Goal: Communication & Community: Participate in discussion

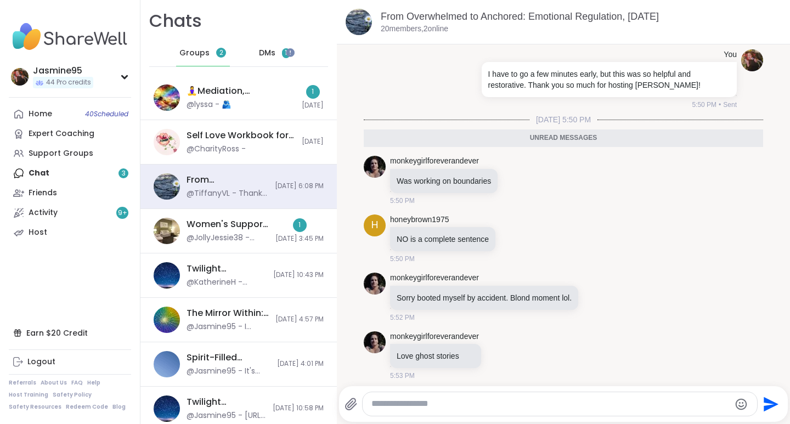
click at [258, 98] on div "🧘‍♀️Mediation, Mindfulness & Magic 🔮 , Oct 15 @lyssa - 🫂" at bounding box center [241, 97] width 109 height 25
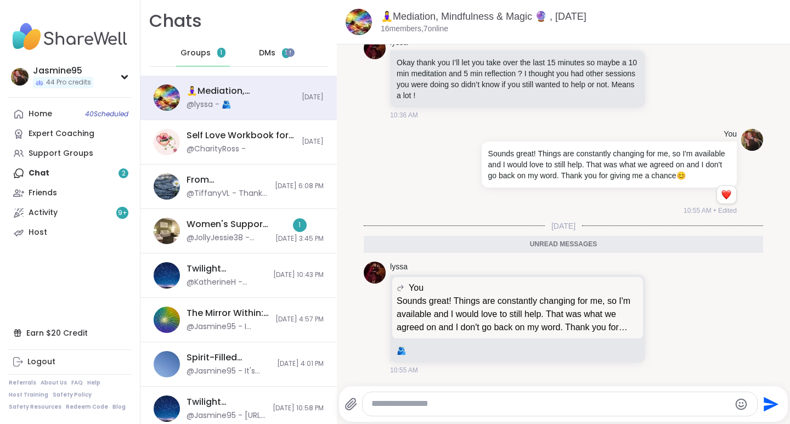
click at [241, 234] on div "@JollyJessie38 - youtu.be/5xhDdTiHKoE?si=kW8O8f3coaaI-nmO" at bounding box center [228, 238] width 82 height 11
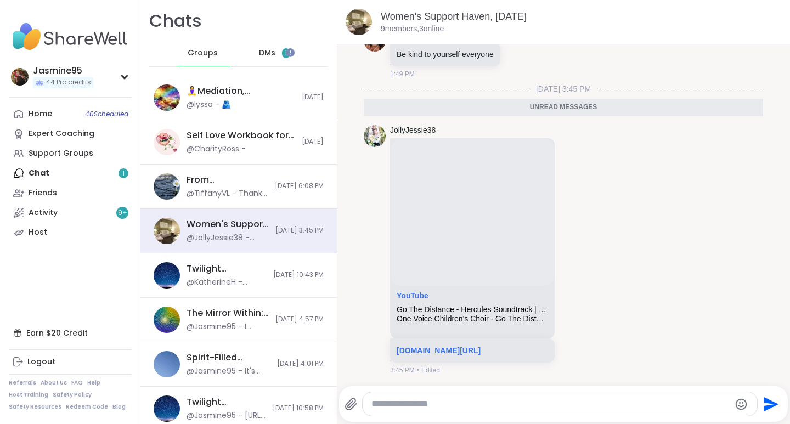
click at [271, 58] on div "DMs 1" at bounding box center [275, 53] width 54 height 26
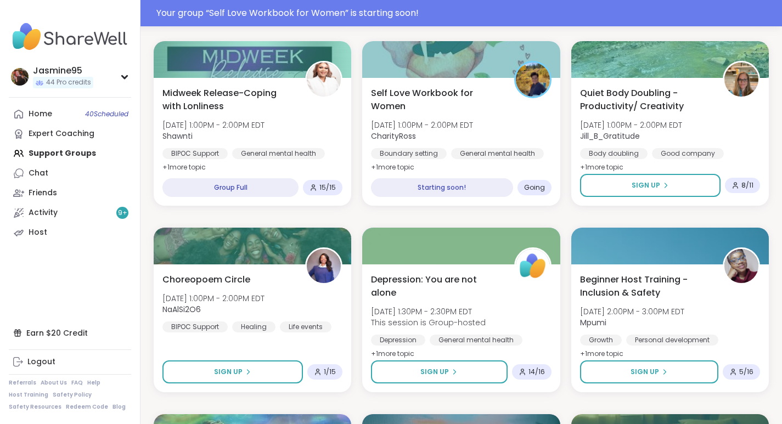
scroll to position [374, 0]
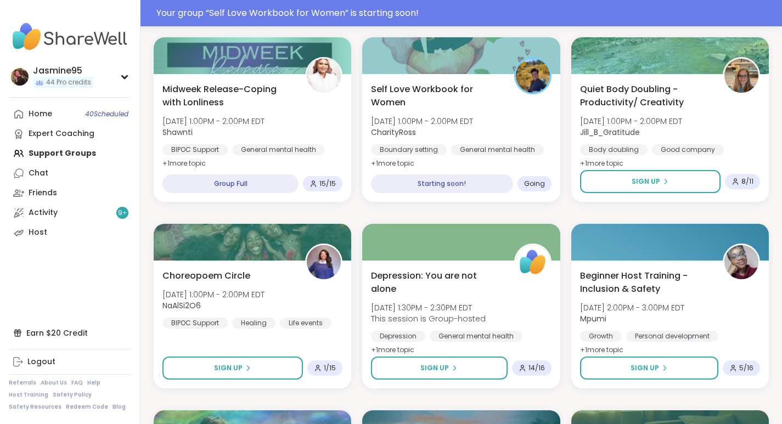
click at [452, 103] on span "Self Love Workbook for Women" at bounding box center [436, 96] width 131 height 26
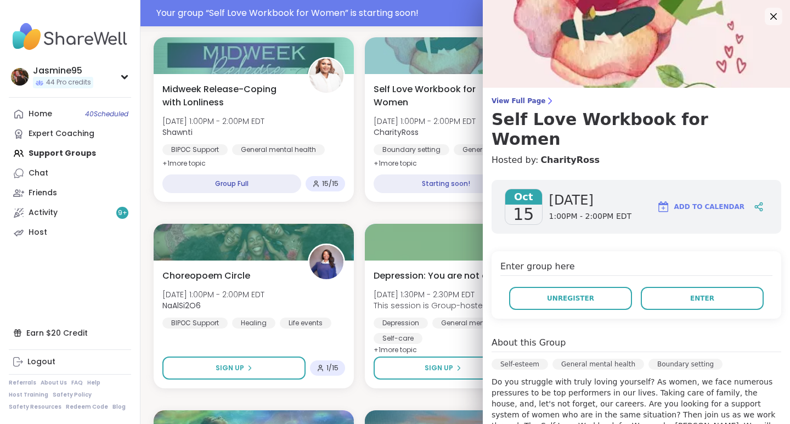
click at [665, 287] on button "Enter" at bounding box center [702, 298] width 123 height 23
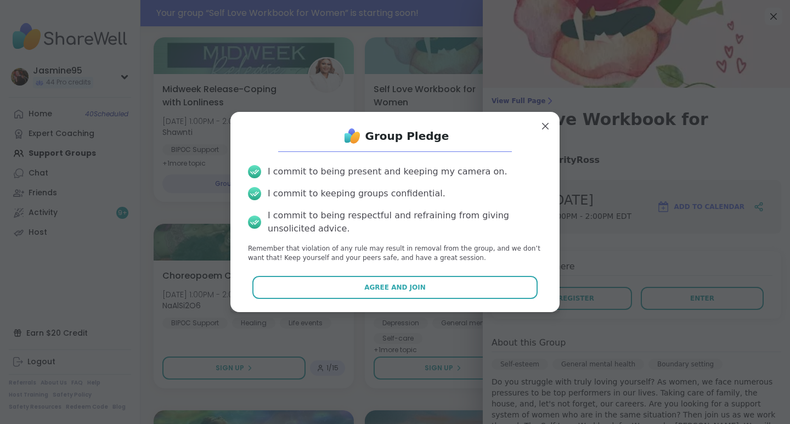
click at [423, 291] on button "Agree and Join" at bounding box center [395, 287] width 286 height 23
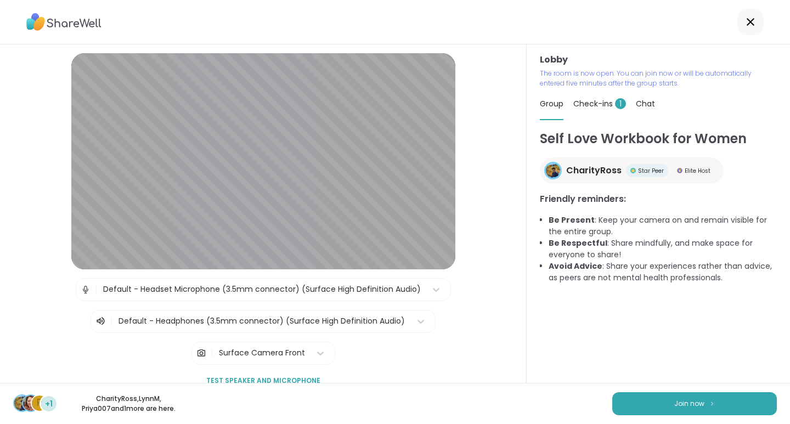
click at [671, 412] on button "Join now" at bounding box center [695, 403] width 165 height 23
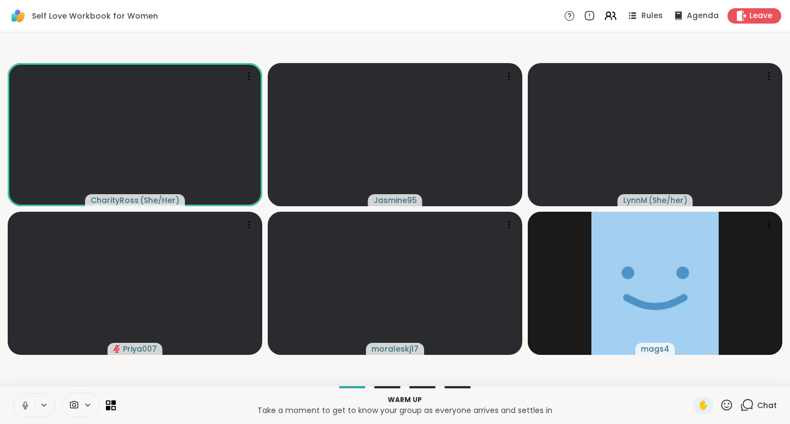
click at [26, 405] on icon at bounding box center [25, 404] width 3 height 5
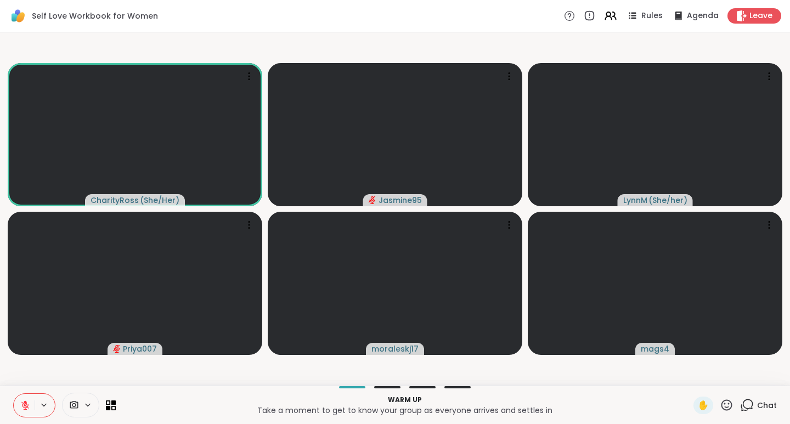
click at [720, 404] on icon at bounding box center [727, 405] width 14 height 14
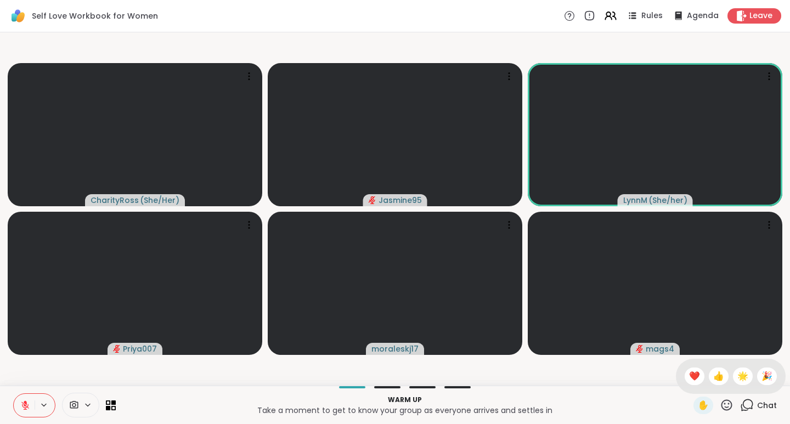
click at [689, 377] on div "❤️" at bounding box center [695, 377] width 20 height 18
click at [721, 406] on icon at bounding box center [727, 405] width 14 height 14
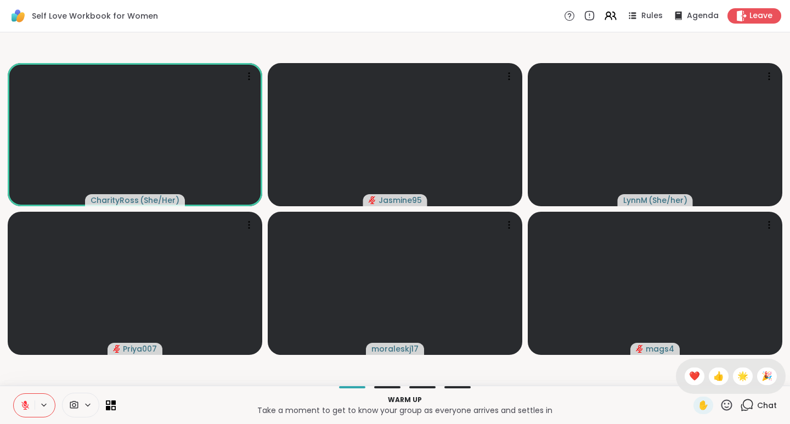
click at [689, 377] on div "❤️" at bounding box center [695, 377] width 20 height 18
click at [722, 407] on icon at bounding box center [727, 405] width 14 height 14
click at [714, 378] on span "👍" at bounding box center [719, 376] width 11 height 13
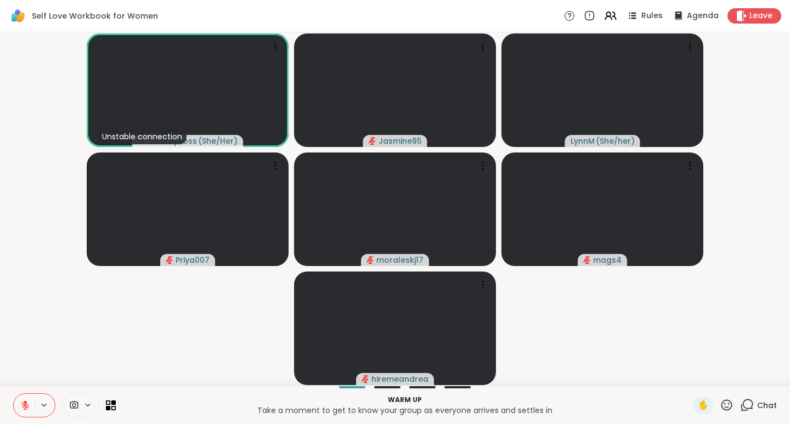
click at [727, 405] on div "✋ Chat" at bounding box center [735, 406] width 83 height 18
click at [722, 408] on icon at bounding box center [727, 405] width 14 height 14
click at [714, 378] on span "👍" at bounding box center [719, 376] width 11 height 13
click at [724, 407] on icon at bounding box center [727, 405] width 11 height 11
click at [689, 374] on span "❤️" at bounding box center [694, 376] width 11 height 13
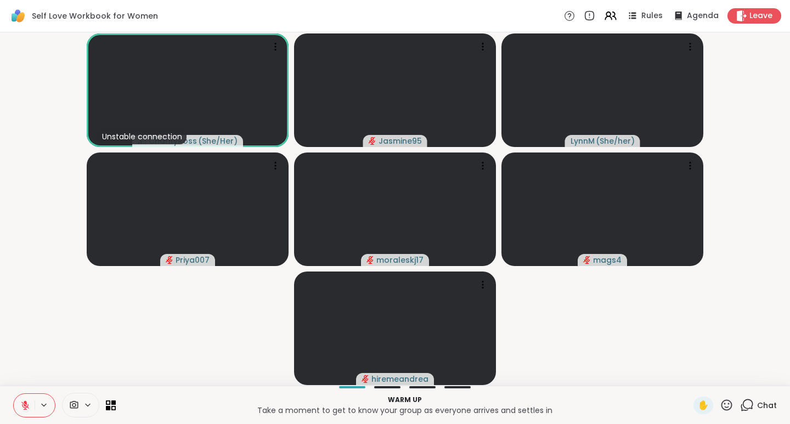
click at [722, 407] on icon at bounding box center [727, 405] width 11 height 11
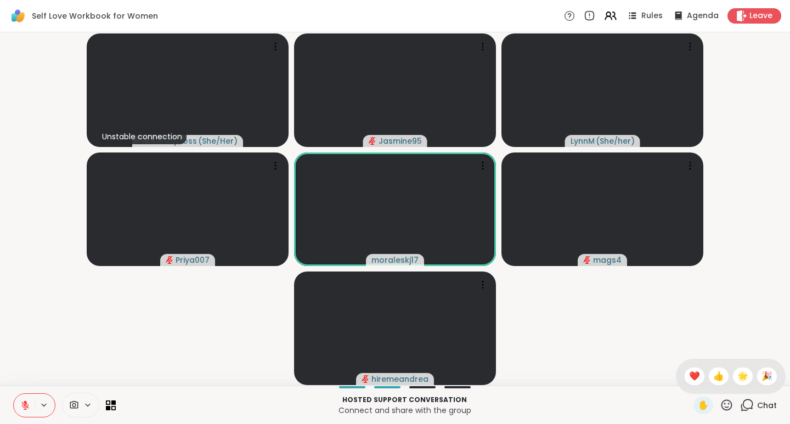
click at [762, 378] on span "🎉" at bounding box center [767, 376] width 11 height 13
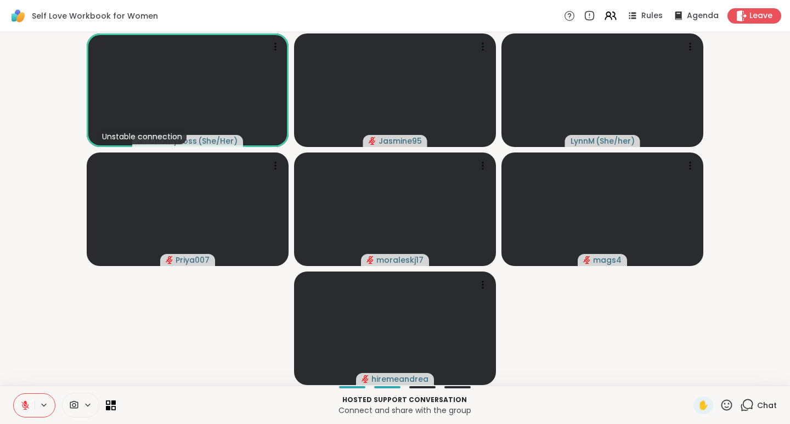
click at [720, 407] on icon at bounding box center [727, 405] width 14 height 14
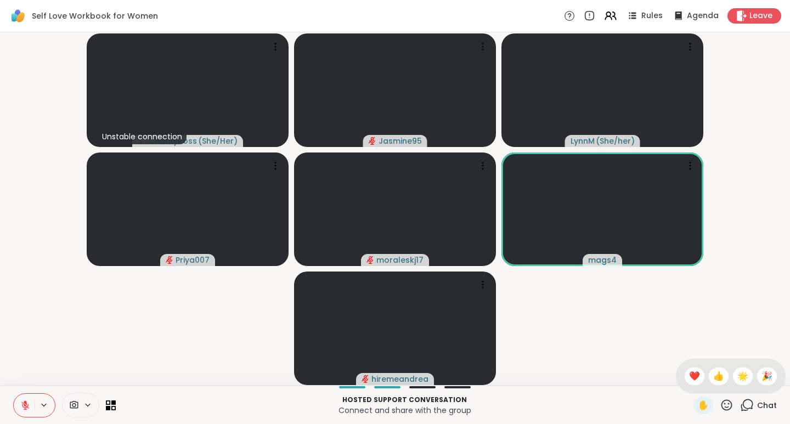
click at [714, 377] on span "👍" at bounding box center [719, 376] width 11 height 13
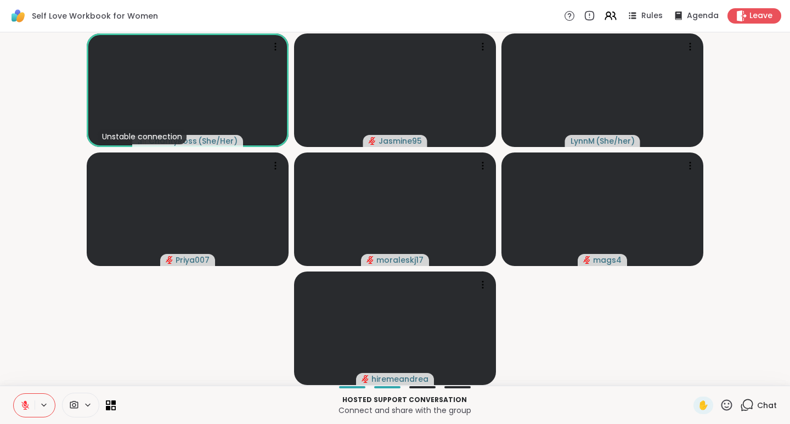
click at [723, 405] on icon at bounding box center [727, 405] width 14 height 14
click at [762, 378] on span "🎉" at bounding box center [767, 376] width 11 height 13
click at [30, 404] on button at bounding box center [24, 405] width 21 height 23
click at [30, 405] on icon at bounding box center [25, 406] width 10 height 10
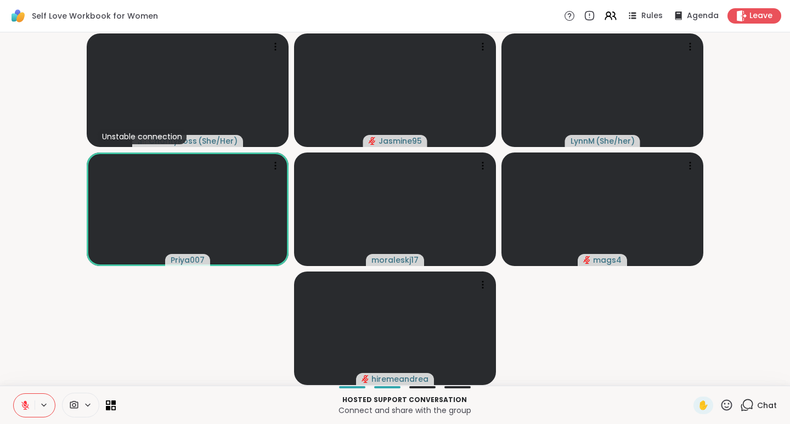
click at [720, 406] on icon at bounding box center [727, 405] width 14 height 14
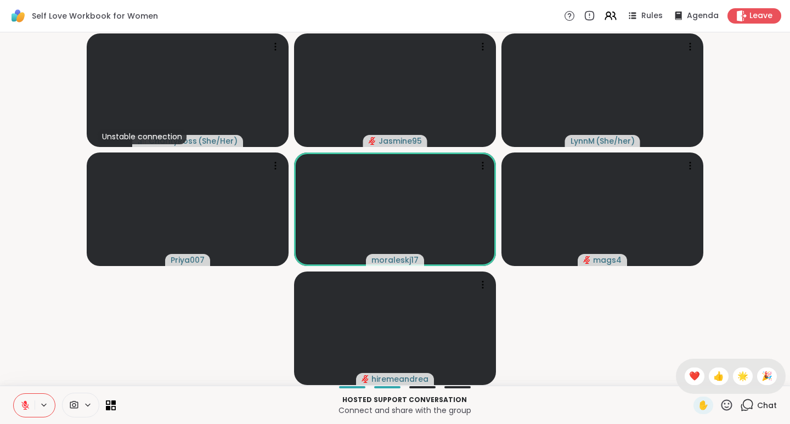
click at [716, 378] on div "👍" at bounding box center [719, 377] width 20 height 18
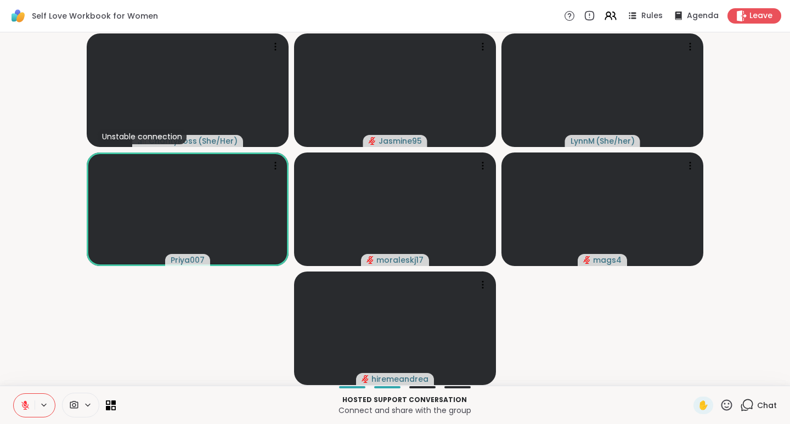
click at [722, 405] on icon at bounding box center [727, 405] width 14 height 14
click at [714, 376] on span "👍" at bounding box center [719, 376] width 11 height 13
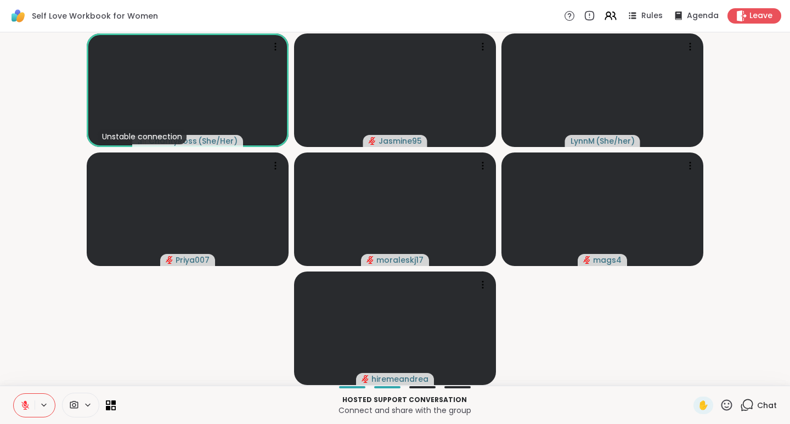
click at [722, 405] on icon at bounding box center [727, 405] width 14 height 14
click at [689, 375] on span "❤️" at bounding box center [694, 376] width 11 height 13
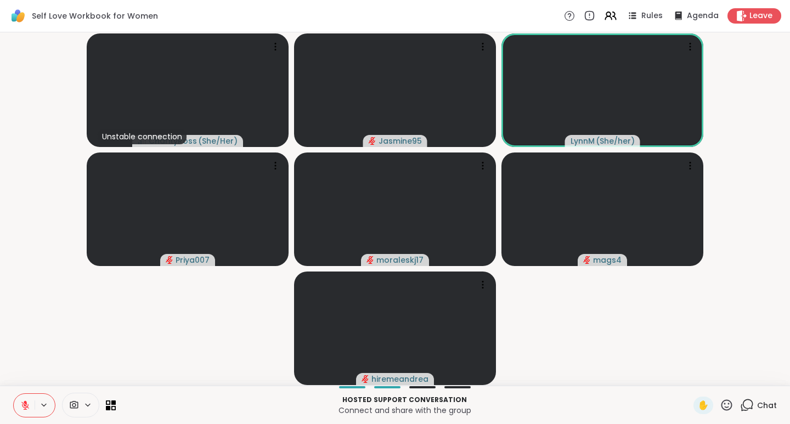
click at [30, 406] on button at bounding box center [24, 405] width 21 height 23
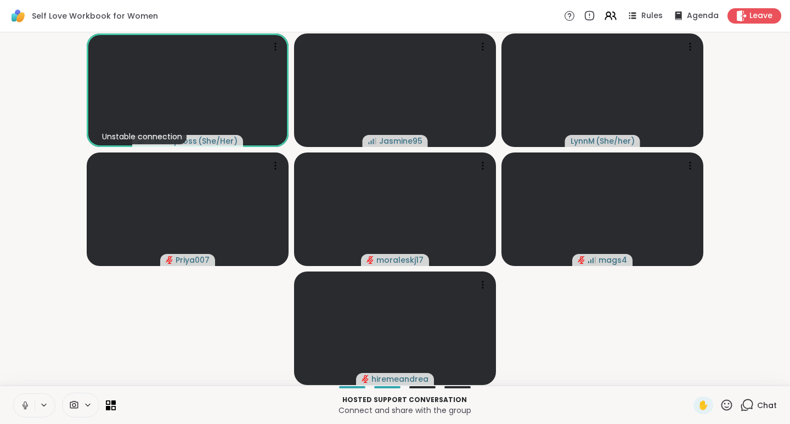
click at [25, 408] on icon at bounding box center [25, 408] width 1 height 2
click at [29, 406] on icon at bounding box center [25, 406] width 10 height 10
click at [28, 404] on icon at bounding box center [25, 406] width 10 height 10
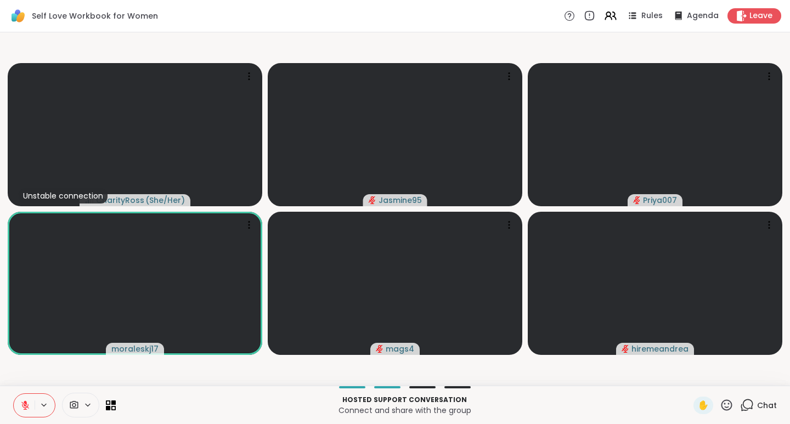
click at [750, 16] on span "Leave" at bounding box center [761, 15] width 23 height 11
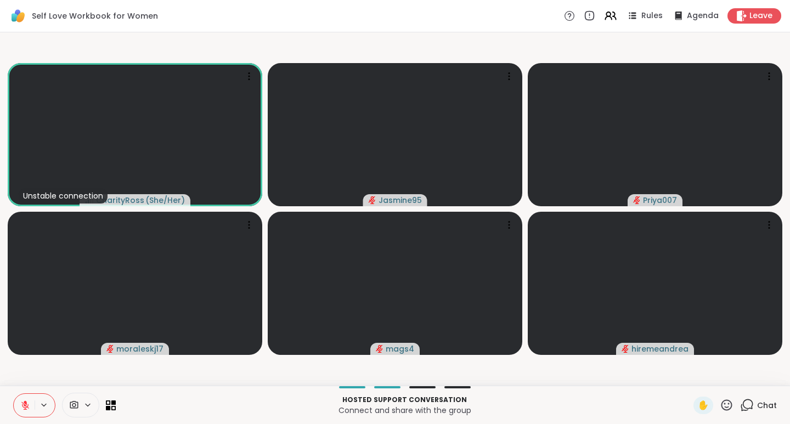
click at [26, 406] on icon at bounding box center [25, 406] width 10 height 10
click at [25, 407] on icon at bounding box center [25, 406] width 10 height 10
click at [755, 17] on span "Leave" at bounding box center [761, 15] width 23 height 11
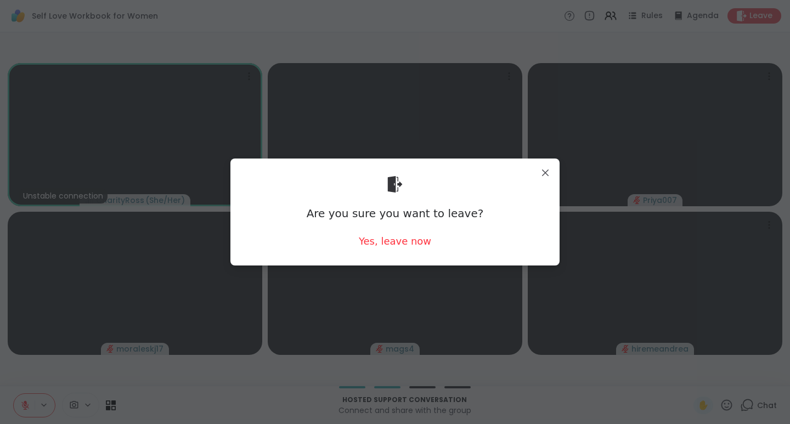
click at [396, 244] on div "Yes, leave now" at bounding box center [395, 241] width 72 height 14
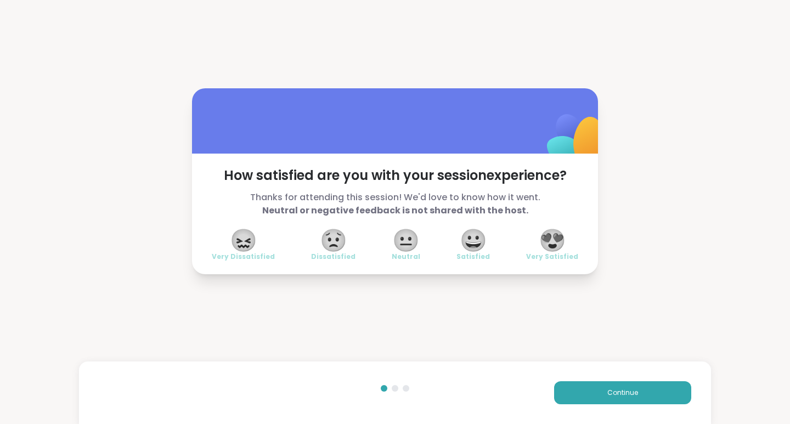
click at [551, 238] on span "😍" at bounding box center [552, 241] width 27 height 20
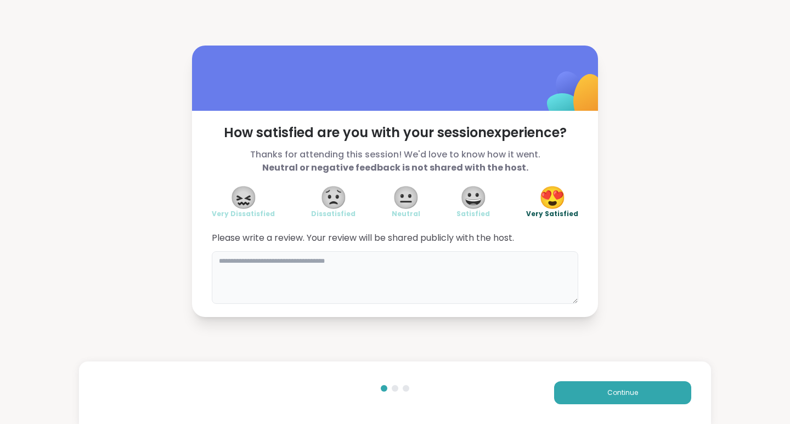
click at [305, 267] on textarea at bounding box center [395, 277] width 367 height 53
type textarea "*"
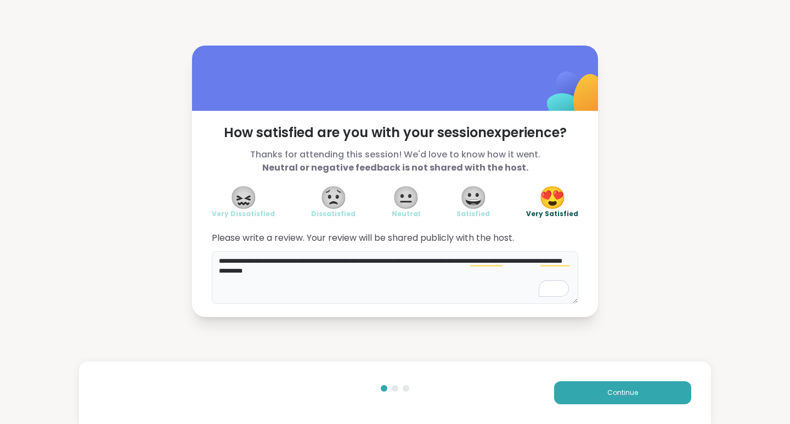
type textarea "**********"
click at [634, 398] on button "Continue" at bounding box center [622, 392] width 137 height 23
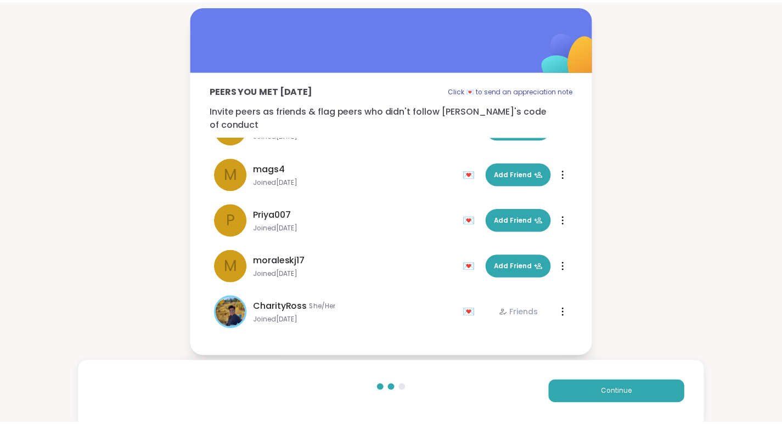
scroll to position [79, 0]
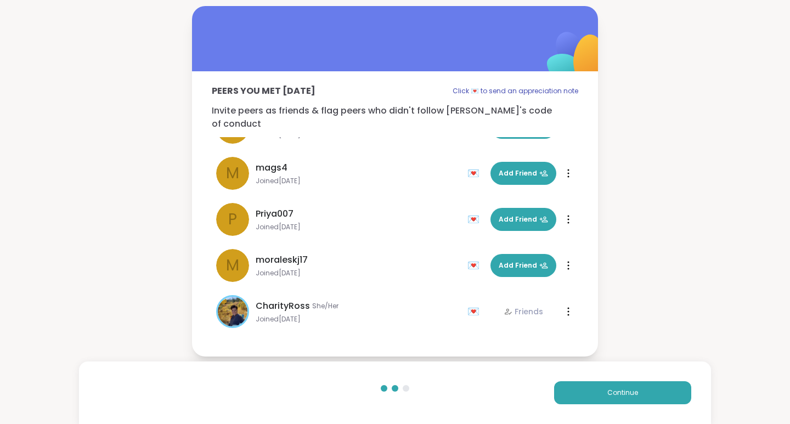
click at [597, 396] on button "Continue" at bounding box center [622, 392] width 137 height 23
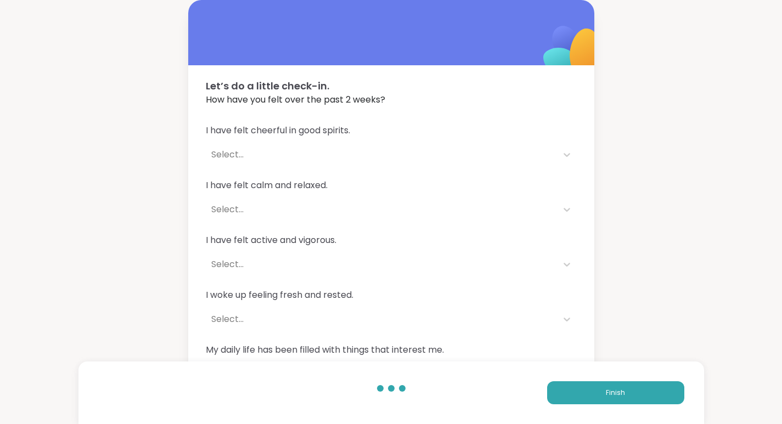
click at [604, 394] on button "Finish" at bounding box center [615, 392] width 137 height 23
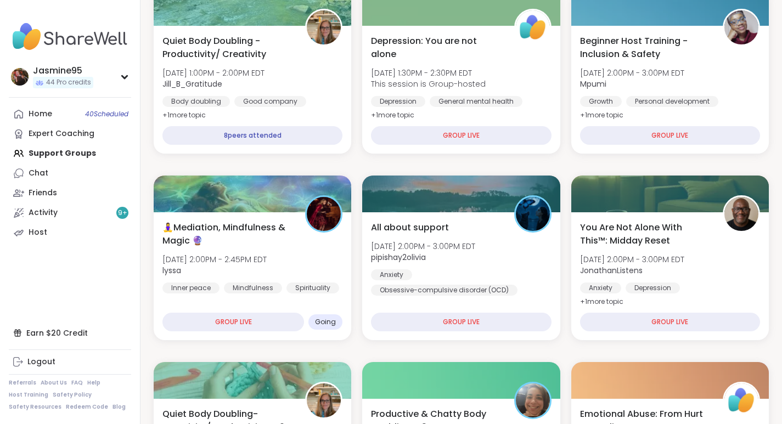
scroll to position [396, 0]
click at [228, 245] on span "🧘‍♀️Mediation, Mindfulness & Magic 🔮" at bounding box center [227, 234] width 131 height 26
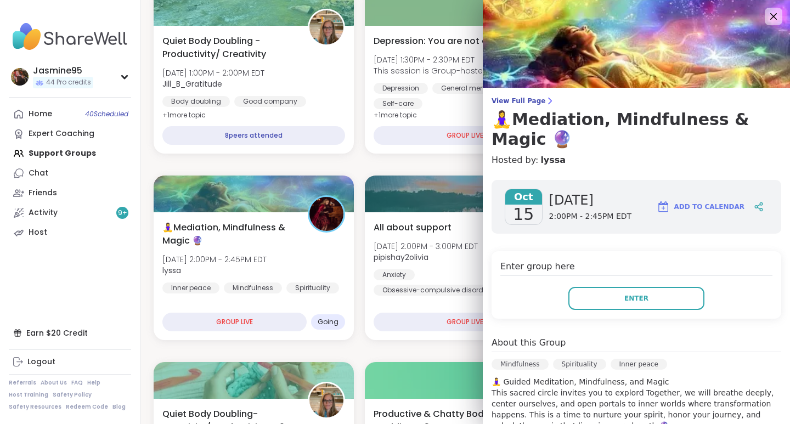
click at [639, 300] on button "Enter" at bounding box center [637, 298] width 136 height 23
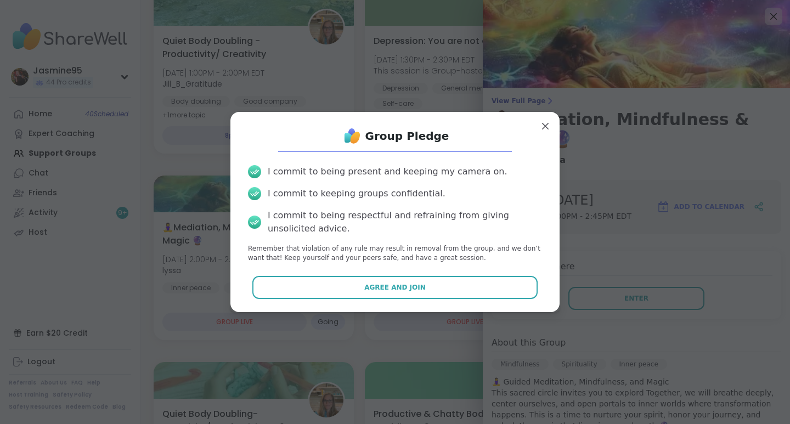
click at [432, 291] on button "Agree and Join" at bounding box center [395, 287] width 286 height 23
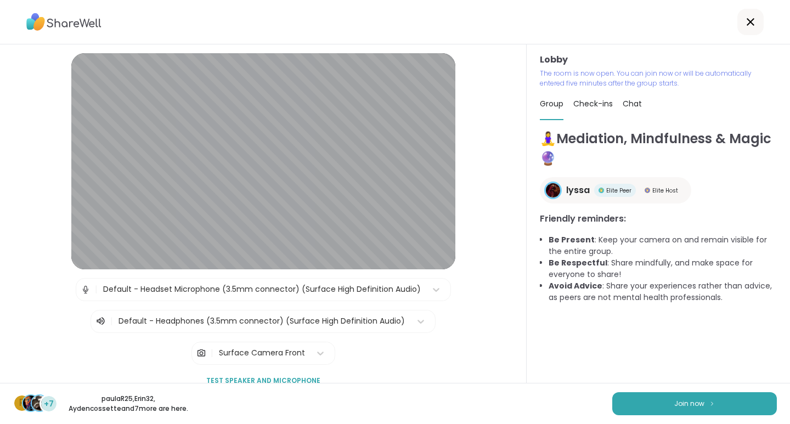
click at [678, 407] on span "Join now" at bounding box center [690, 404] width 30 height 10
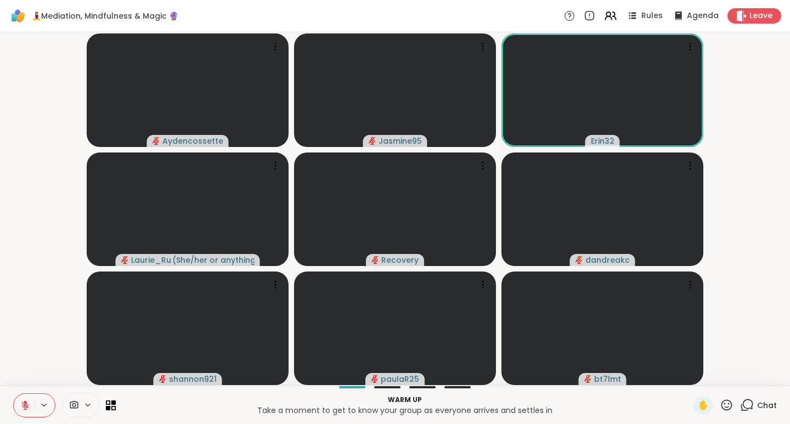
click at [27, 411] on button at bounding box center [24, 405] width 21 height 23
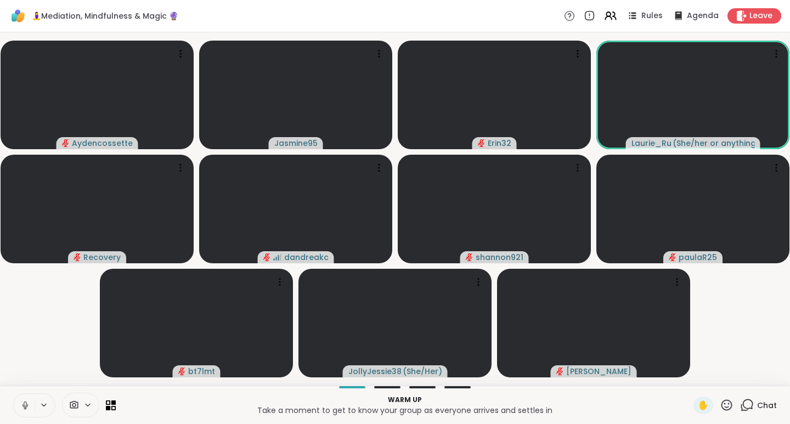
click at [30, 410] on button at bounding box center [24, 405] width 21 height 23
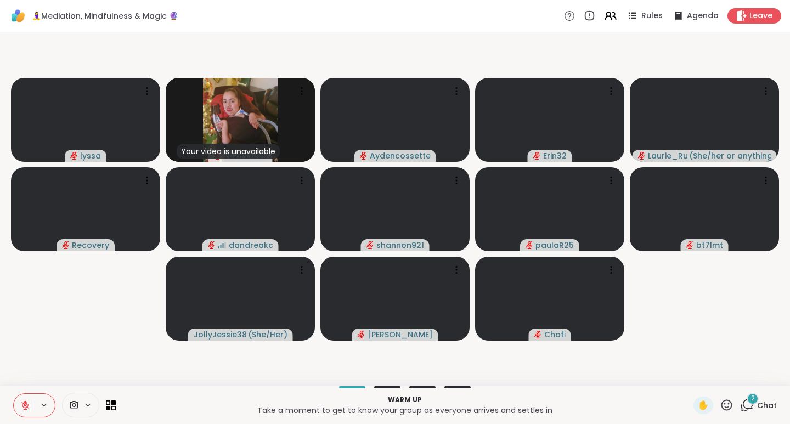
click at [654, 293] on video-player-container "lyssa Your video is unavailable Jasmine95 Aydencossette Erin32 Laurie_Ru ( She/…" at bounding box center [395, 209] width 777 height 345
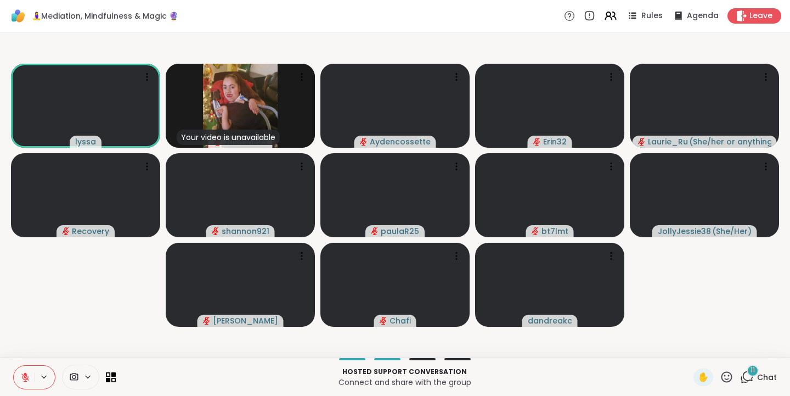
click at [23, 378] on icon at bounding box center [25, 377] width 8 height 8
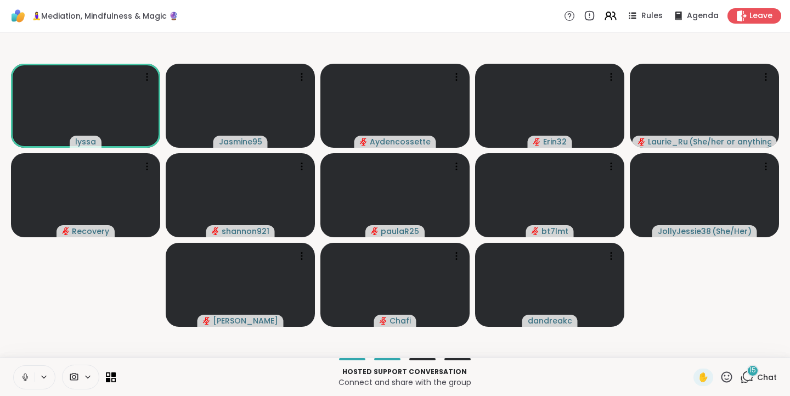
click at [643, 250] on video-player-container "lyssa Jasmine95 Aydencossette Erin32 Laurie_Ru ( She/her or anything else ) Rec…" at bounding box center [395, 195] width 777 height 316
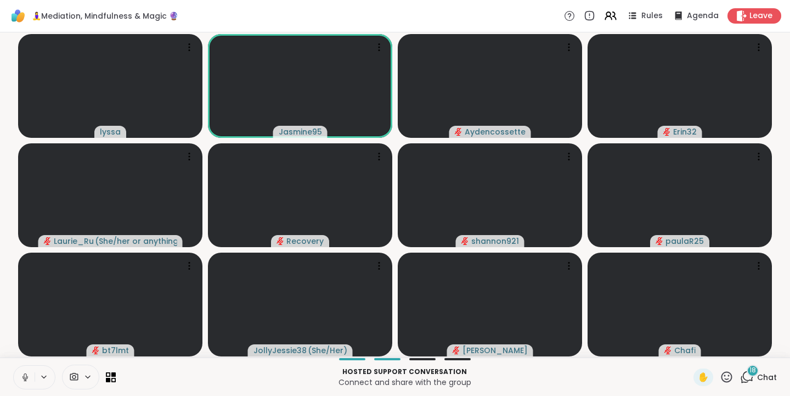
click at [456, 25] on div "🧘‍♀️Mediation, Mindfulness & Magic 🔮 Rules Agenda Leave" at bounding box center [395, 16] width 790 height 32
click at [757, 377] on span "Chat" at bounding box center [767, 377] width 20 height 11
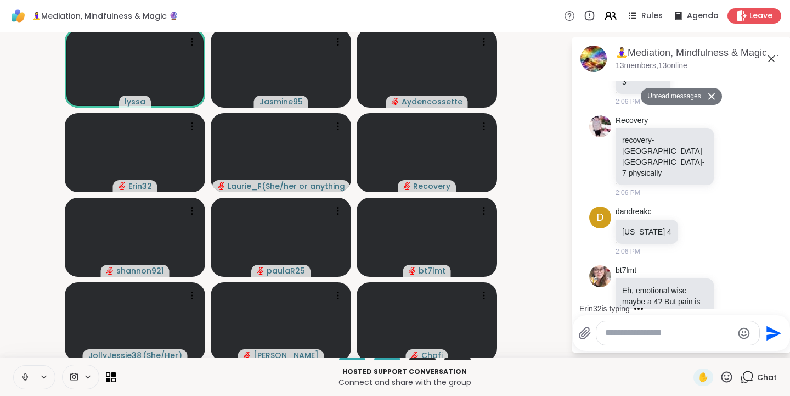
scroll to position [2581, 0]
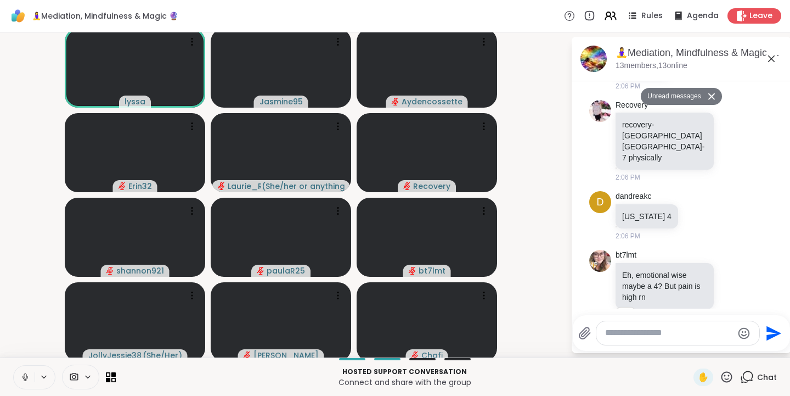
click at [608, 336] on textarea "Type your message" at bounding box center [669, 333] width 128 height 12
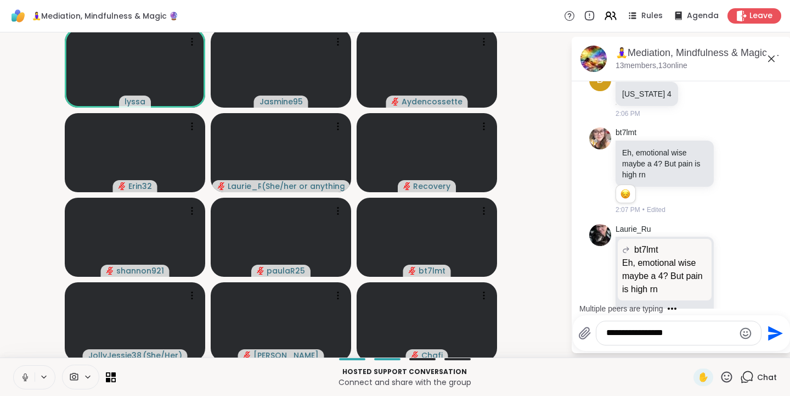
scroll to position [2677, 0]
type textarea "**********"
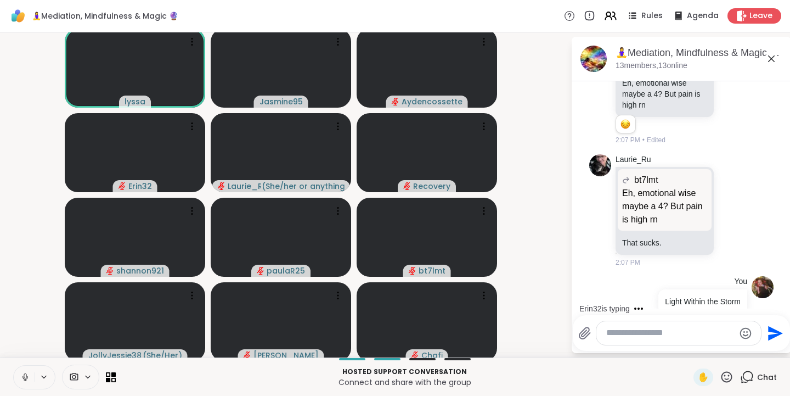
drag, startPoint x: 36, startPoint y: 370, endPoint x: 22, endPoint y: 378, distance: 16.5
click at [22, 378] on icon at bounding box center [25, 377] width 10 height 10
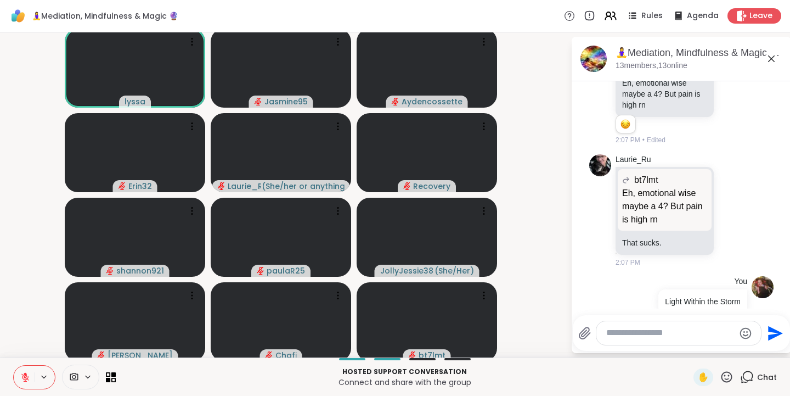
scroll to position [2838, 0]
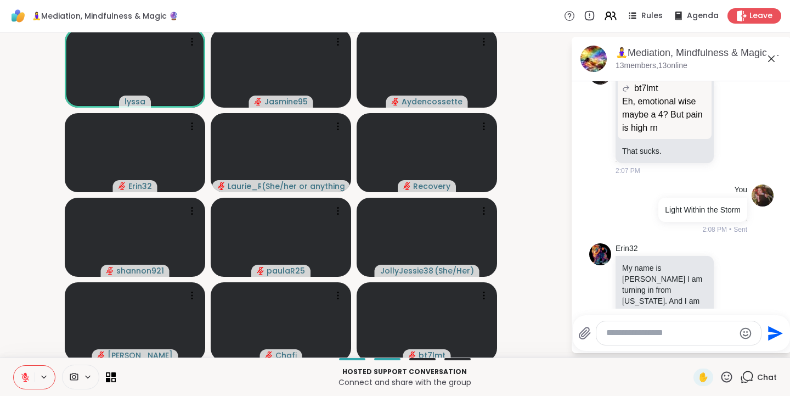
click at [683, 309] on div "Today Recovery Hi, this group is now 30 minutes right? 9:06 AM lyssa Recovery H…" at bounding box center [682, 198] width 220 height 234
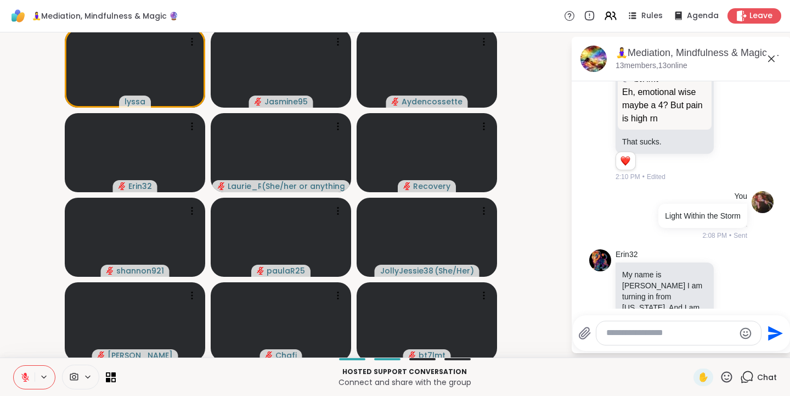
scroll to position [2854, 0]
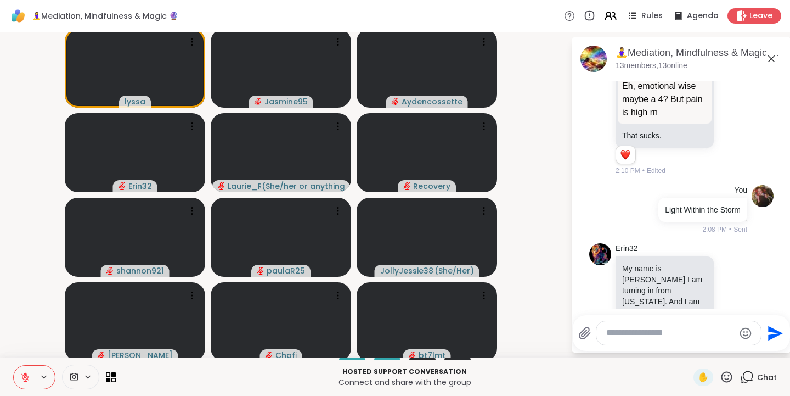
click at [542, 151] on video-player-container "lyssa Jasmine95 Aydencossette Erin32 Laurie_Ru ( She/her or anything else ) Rec…" at bounding box center [286, 195] width 558 height 316
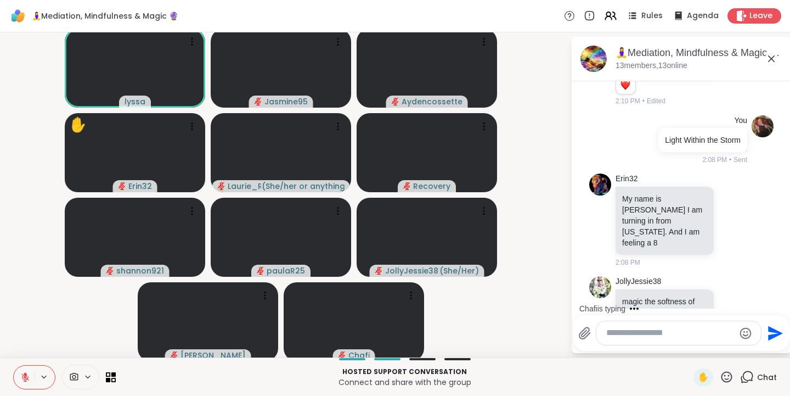
scroll to position [2992, 0]
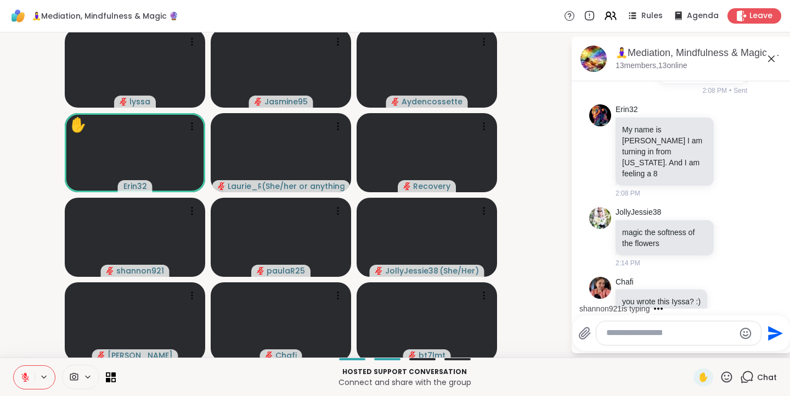
click at [582, 277] on li "Chafi you wrote this Iyssa? :) 2:16 PM" at bounding box center [681, 301] width 199 height 59
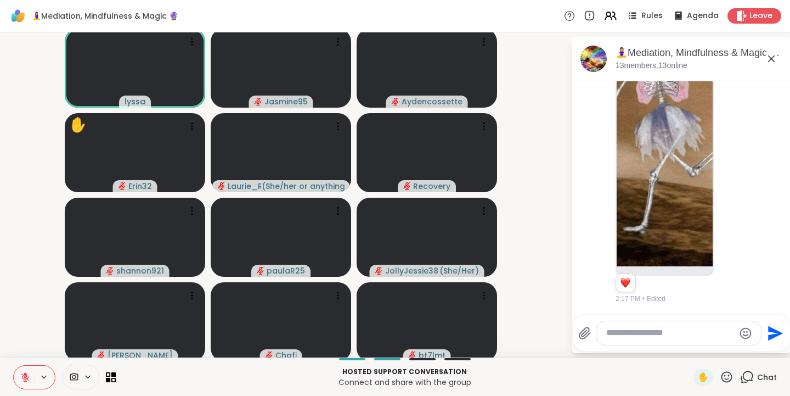
scroll to position [3574, 0]
click at [720, 374] on icon at bounding box center [727, 377] width 14 height 14
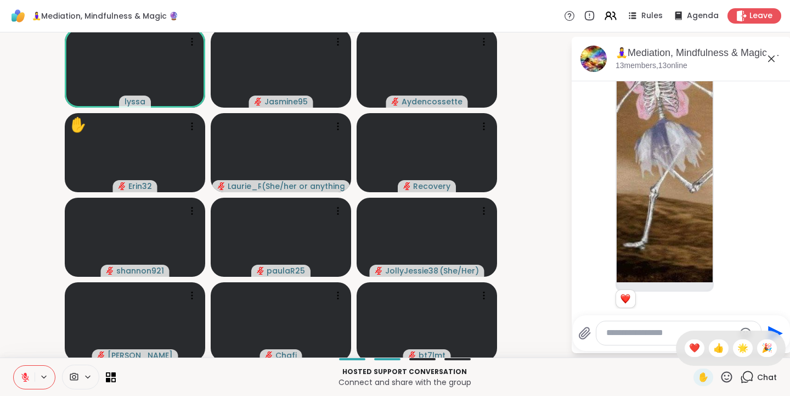
scroll to position [3590, 0]
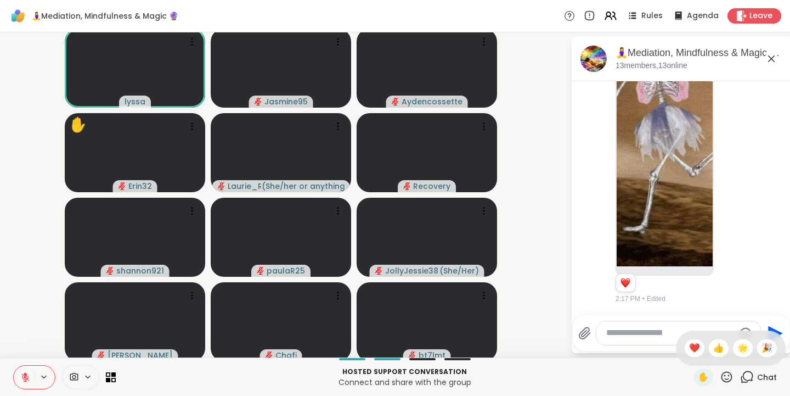
click at [689, 349] on span "❤️" at bounding box center [694, 347] width 11 height 13
click at [722, 380] on icon at bounding box center [727, 376] width 11 height 11
click at [738, 349] on span "🌟" at bounding box center [743, 347] width 11 height 13
click at [30, 379] on button at bounding box center [24, 377] width 21 height 23
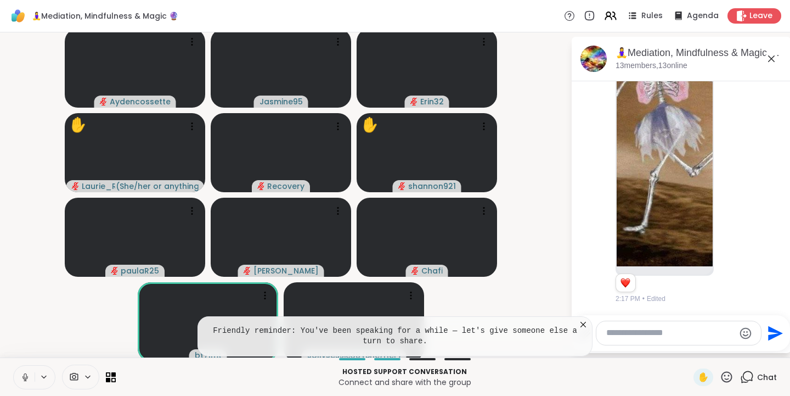
click at [720, 380] on icon at bounding box center [727, 377] width 14 height 14
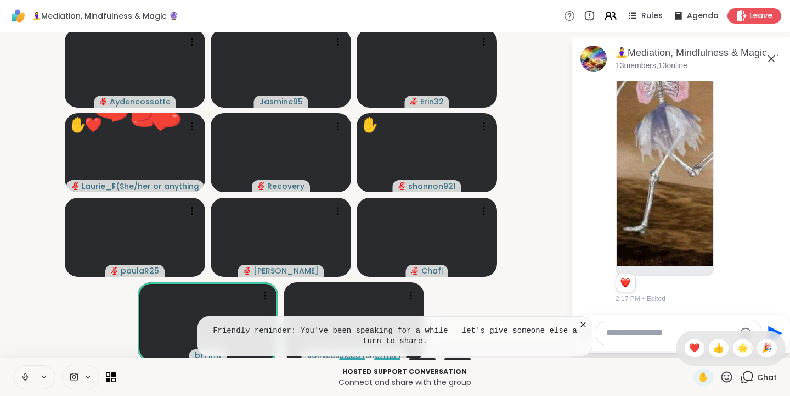
click at [689, 349] on span "❤️" at bounding box center [694, 347] width 11 height 13
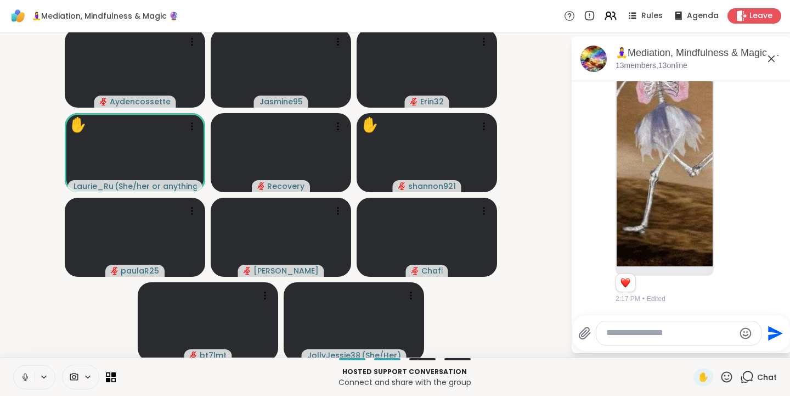
click at [721, 383] on icon at bounding box center [727, 377] width 14 height 14
click at [738, 349] on span "🌟" at bounding box center [743, 347] width 11 height 13
click at [720, 380] on icon at bounding box center [727, 377] width 14 height 14
click at [686, 355] on div "❤️" at bounding box center [695, 348] width 20 height 18
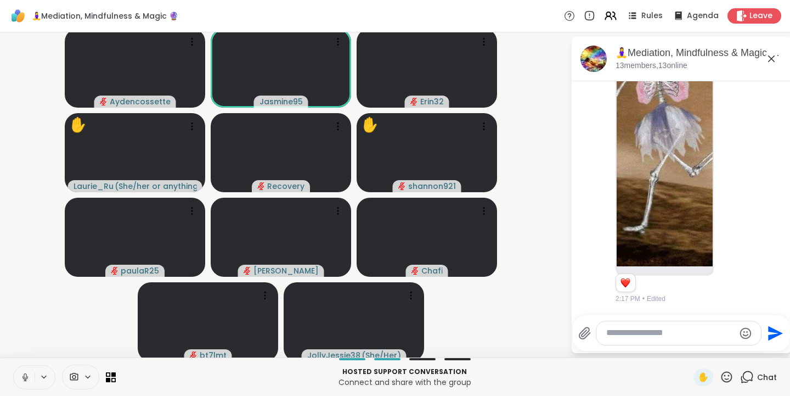
click at [722, 381] on icon at bounding box center [727, 376] width 11 height 11
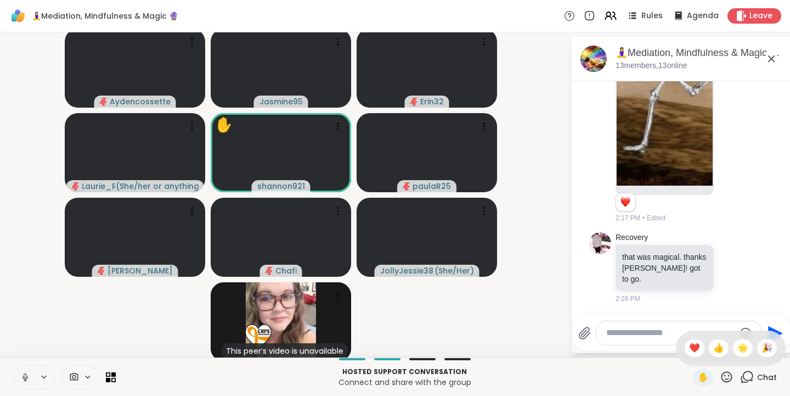
click at [689, 350] on span "❤️" at bounding box center [694, 347] width 11 height 13
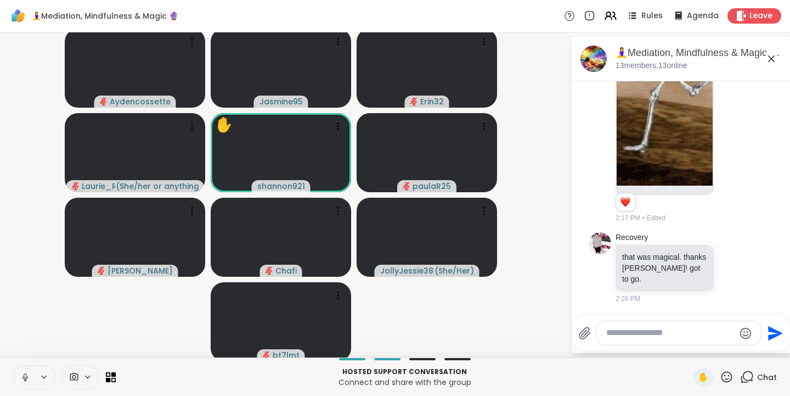
click at [722, 382] on icon at bounding box center [727, 377] width 14 height 14
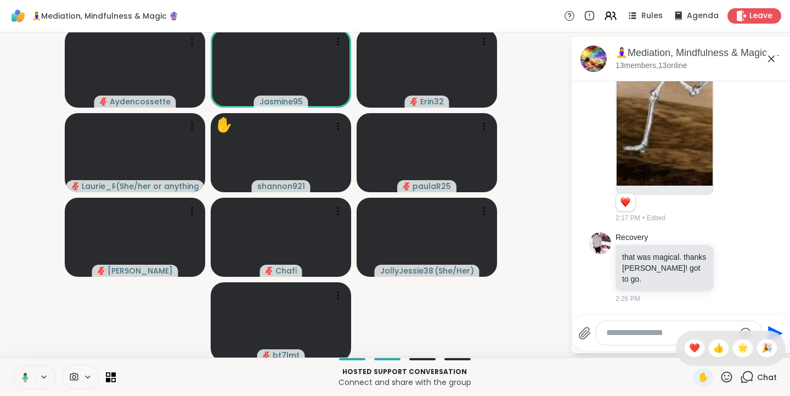
click at [738, 349] on span "🌟" at bounding box center [743, 347] width 11 height 13
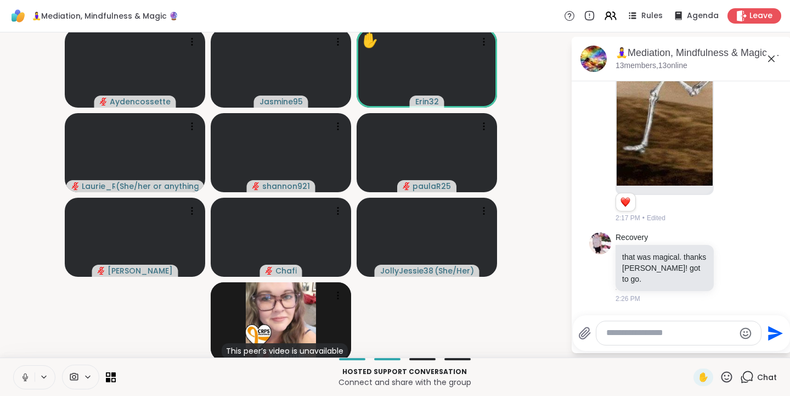
click at [721, 381] on icon at bounding box center [727, 377] width 14 height 14
click at [689, 350] on span "❤️" at bounding box center [694, 347] width 11 height 13
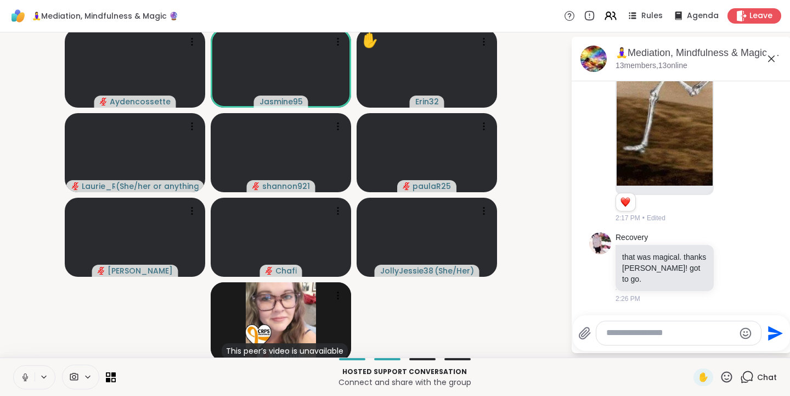
click at [637, 341] on div at bounding box center [679, 333] width 165 height 24
click at [635, 333] on textarea "Type your message" at bounding box center [670, 333] width 128 height 12
paste textarea "**********"
type textarea "**********"
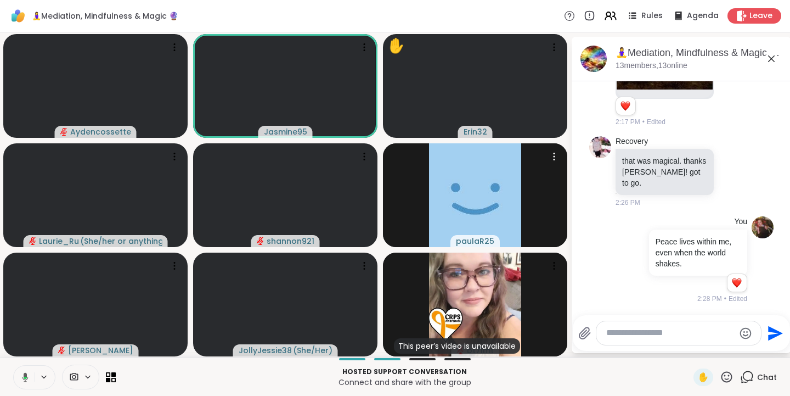
scroll to position [3906, 0]
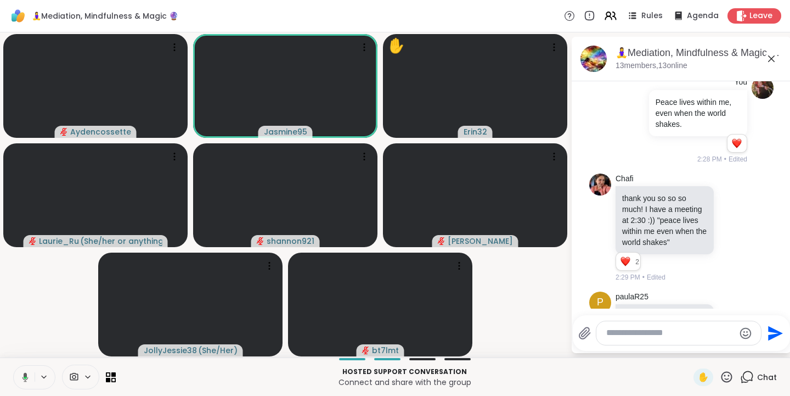
click at [558, 52] on icon at bounding box center [554, 47] width 11 height 11
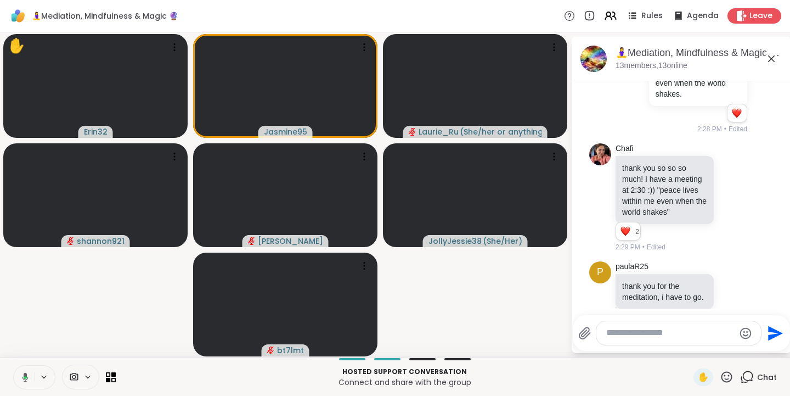
scroll to position [3976, 0]
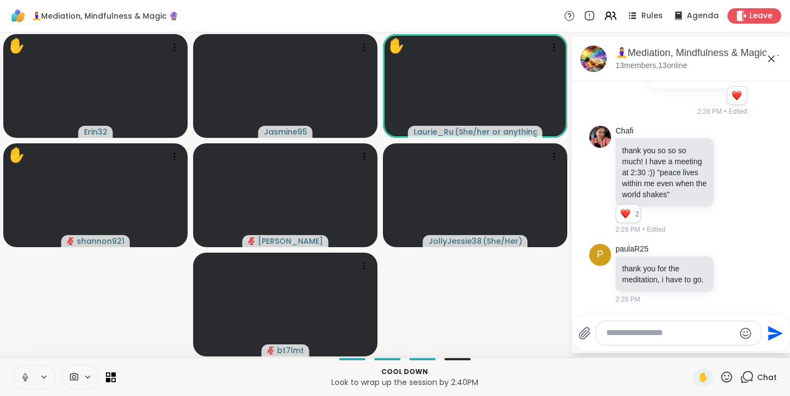
click at [638, 336] on textarea "Type your message" at bounding box center [670, 333] width 128 height 12
paste textarea "**********"
type textarea "**********"
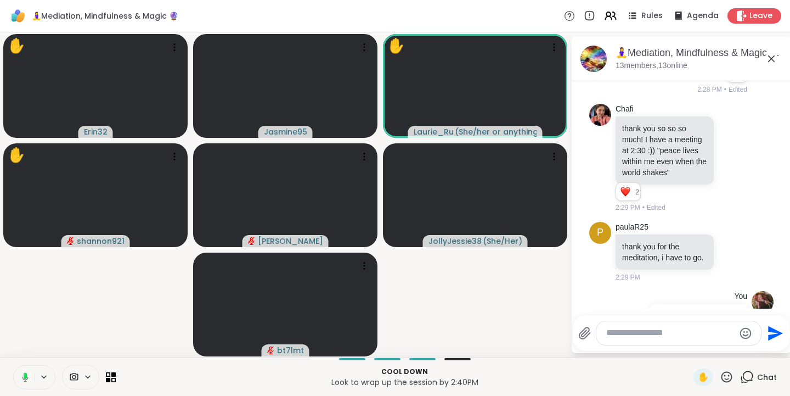
scroll to position [4057, 0]
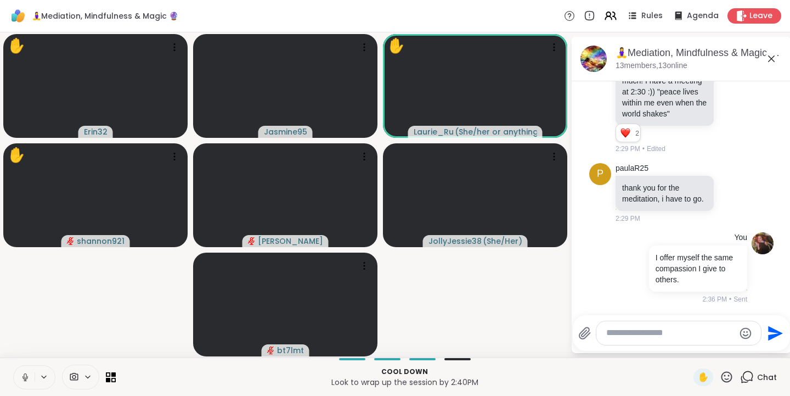
click at [722, 379] on icon at bounding box center [727, 377] width 14 height 14
click at [689, 350] on span "❤️" at bounding box center [694, 347] width 11 height 13
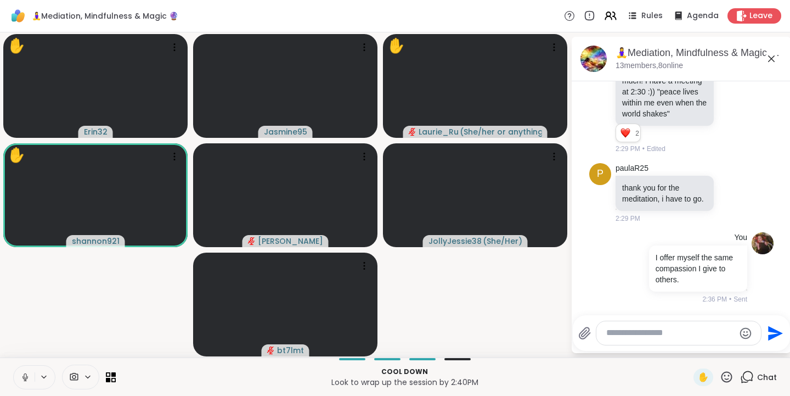
click at [720, 377] on icon at bounding box center [727, 377] width 14 height 14
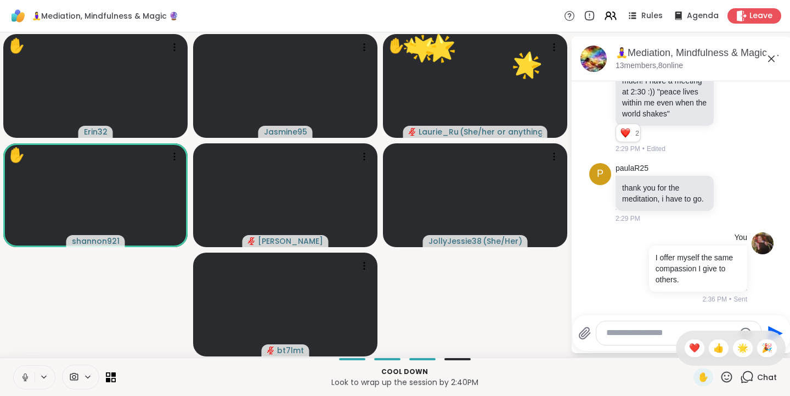
click at [738, 350] on span "🌟" at bounding box center [743, 347] width 11 height 13
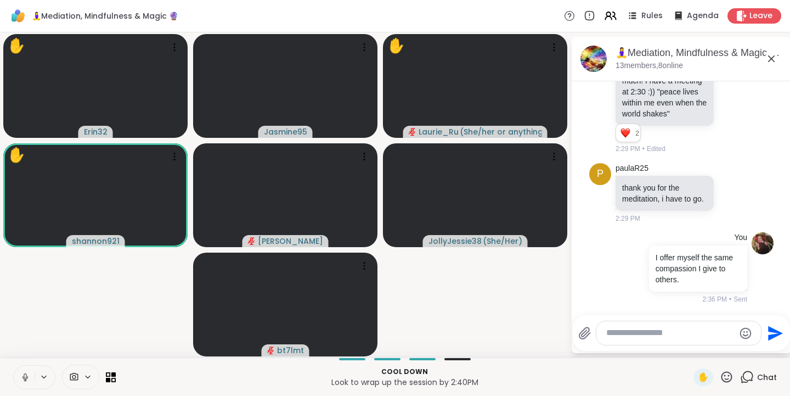
click at [725, 380] on icon at bounding box center [727, 377] width 14 height 14
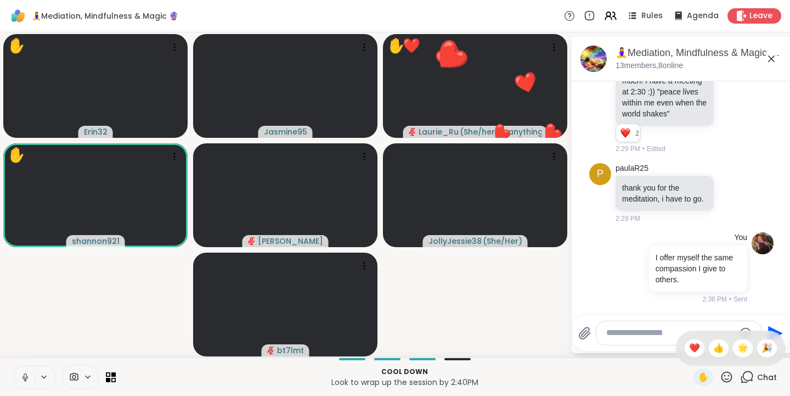
click at [689, 349] on span "❤️" at bounding box center [694, 347] width 11 height 13
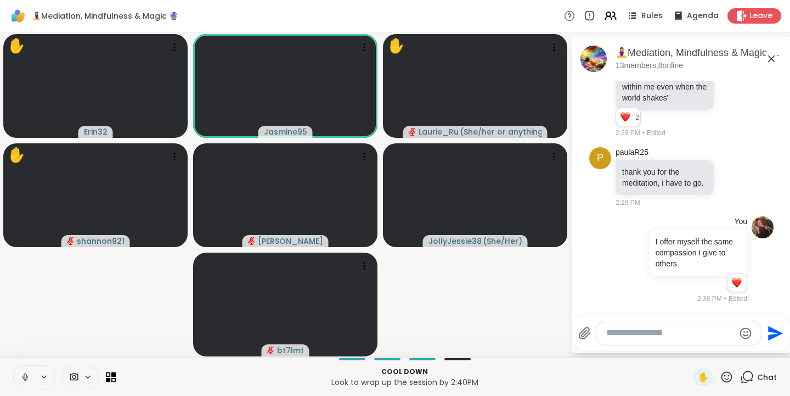
scroll to position [4073, 0]
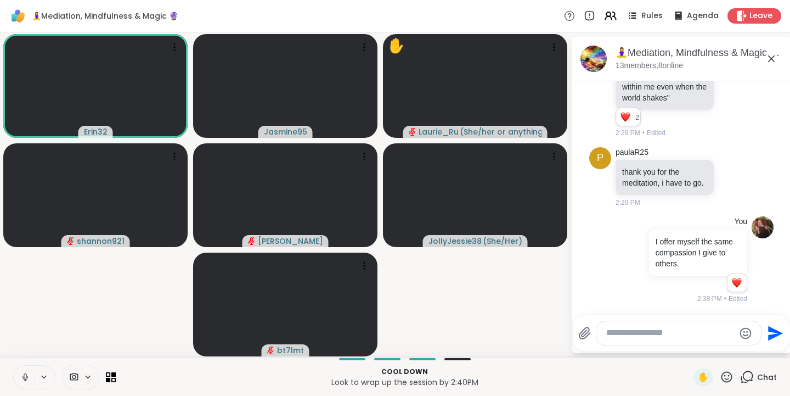
click at [721, 379] on icon at bounding box center [727, 377] width 14 height 14
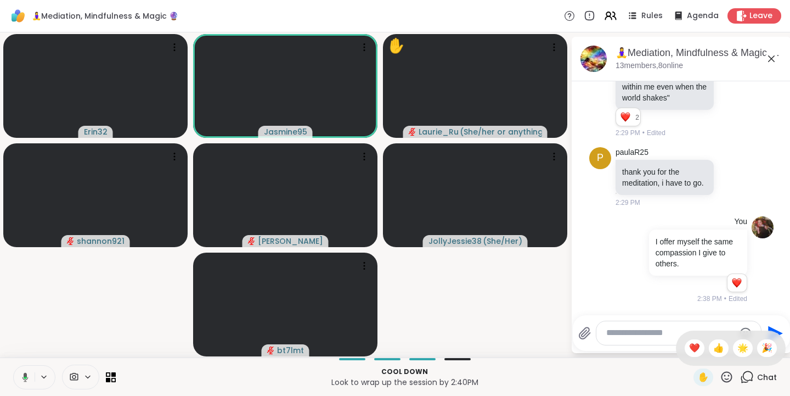
click at [689, 351] on span "❤️" at bounding box center [694, 347] width 11 height 13
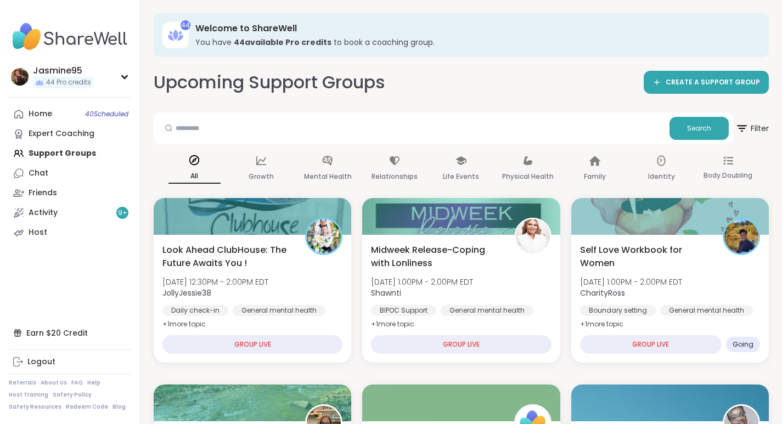
click at [99, 117] on span "40 Scheduled" at bounding box center [106, 114] width 43 height 9
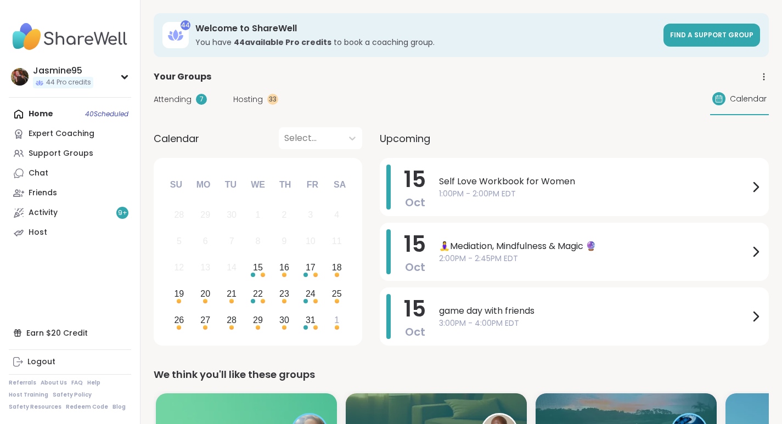
click at [461, 327] on span "3:00PM - 4:00PM EDT" at bounding box center [594, 324] width 310 height 12
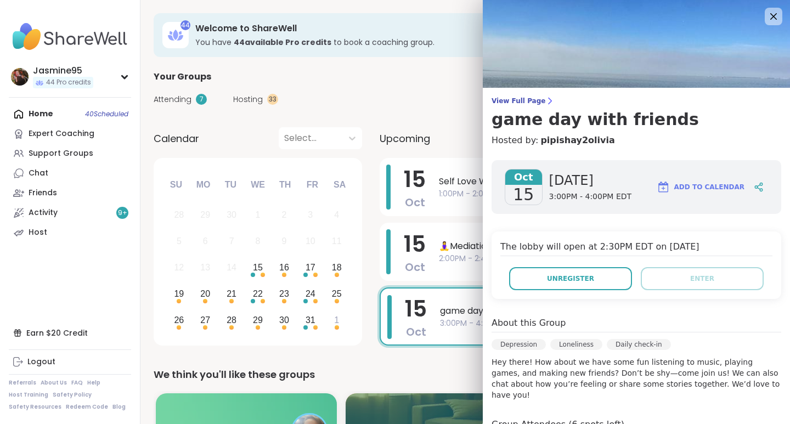
click at [554, 276] on span "Unregister" at bounding box center [570, 279] width 47 height 10
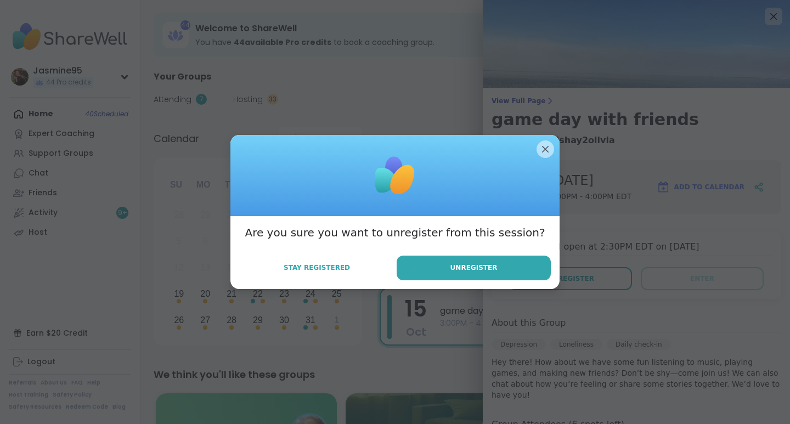
click at [447, 273] on button "Unregister" at bounding box center [474, 268] width 154 height 25
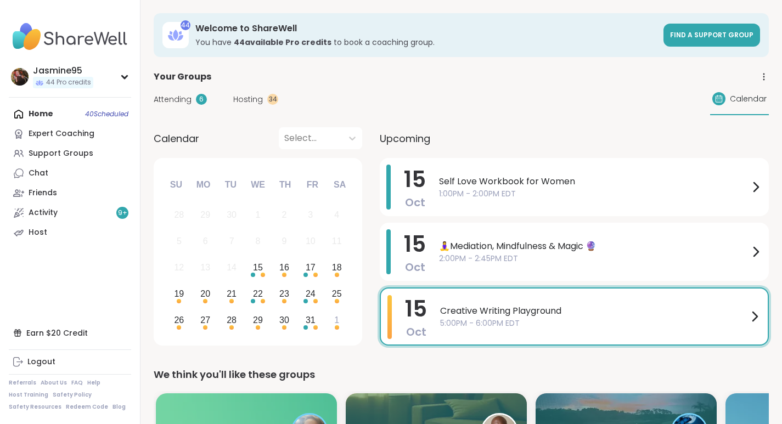
click at [83, 159] on div "Support Groups" at bounding box center [61, 153] width 65 height 11
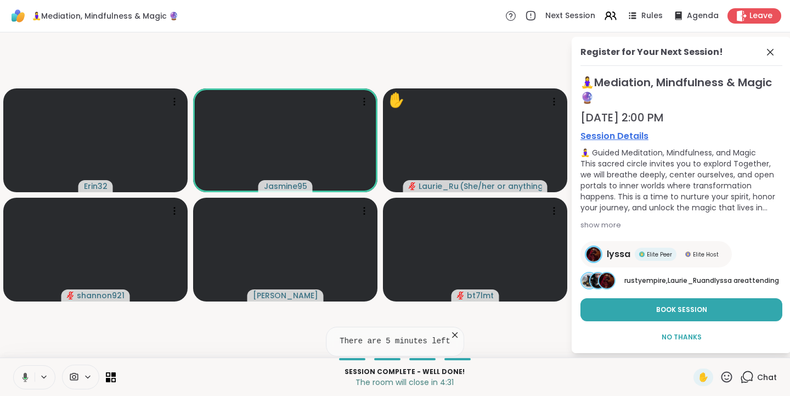
click at [721, 378] on icon at bounding box center [727, 377] width 14 height 14
click at [689, 348] on span "❤️" at bounding box center [694, 347] width 11 height 13
click at [671, 315] on span "Book Session" at bounding box center [681, 310] width 51 height 10
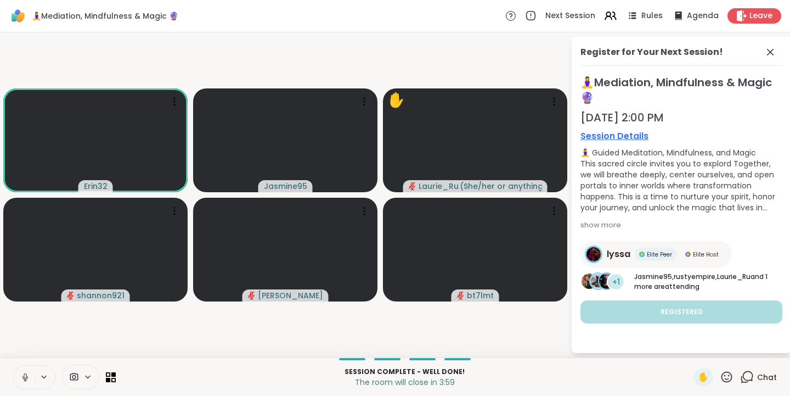
click at [726, 377] on icon at bounding box center [727, 377] width 14 height 14
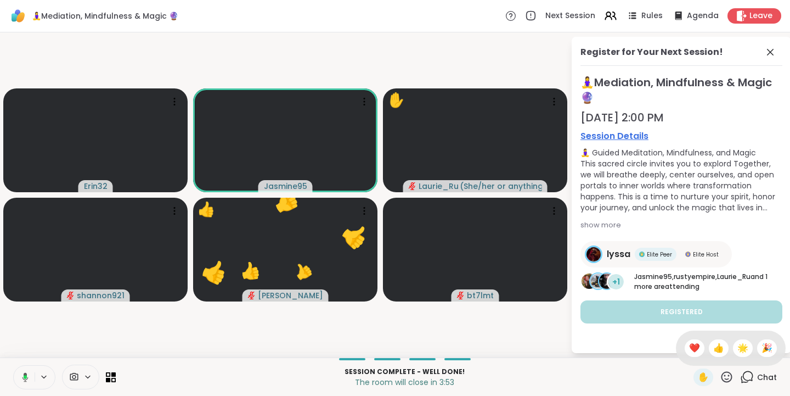
click at [733, 344] on div "🌟" at bounding box center [743, 348] width 20 height 18
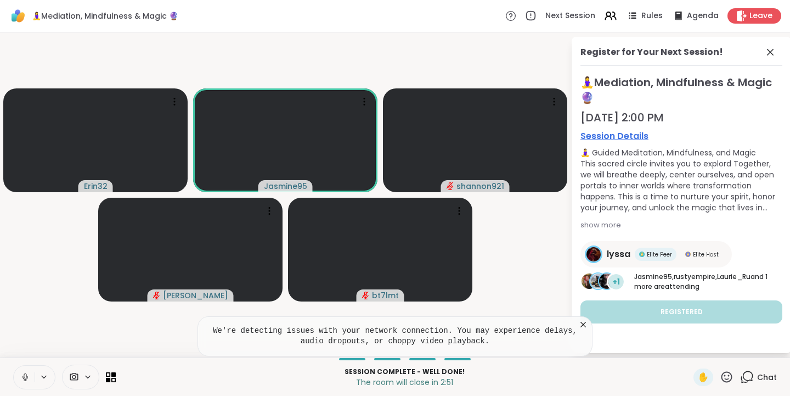
click at [755, 17] on span "Leave" at bounding box center [761, 15] width 23 height 11
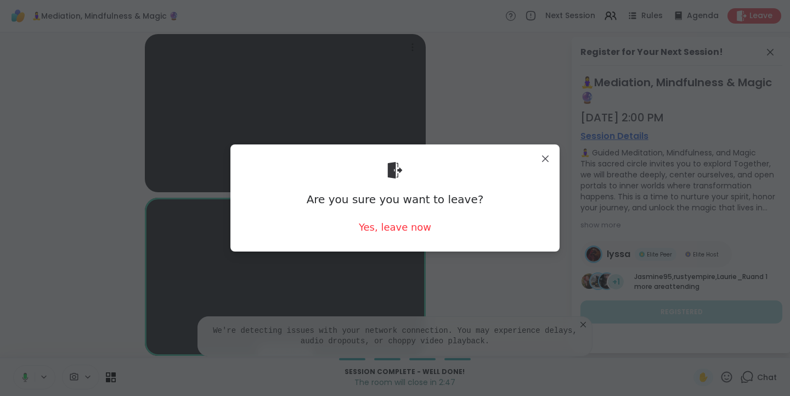
click at [412, 227] on div "Yes, leave now" at bounding box center [395, 227] width 72 height 14
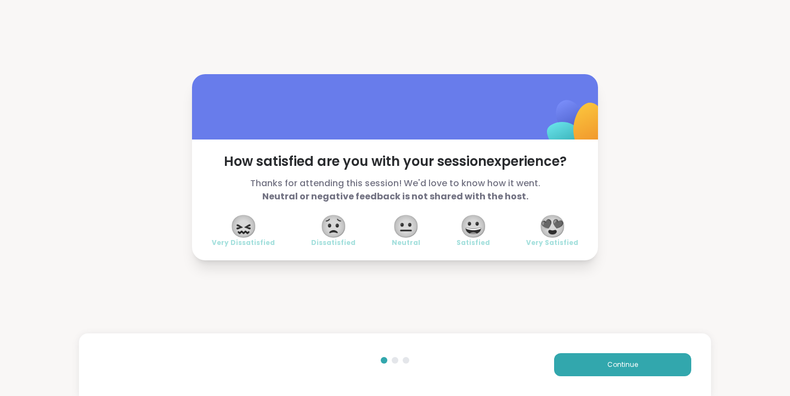
click at [557, 233] on span "😍" at bounding box center [552, 226] width 27 height 20
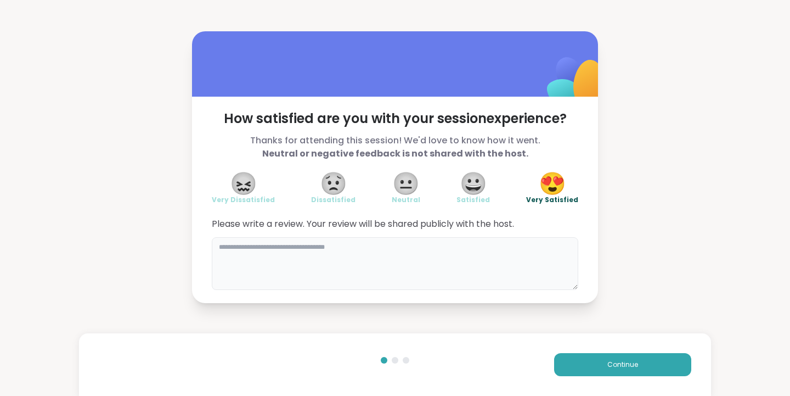
click at [256, 254] on textarea at bounding box center [395, 263] width 367 height 53
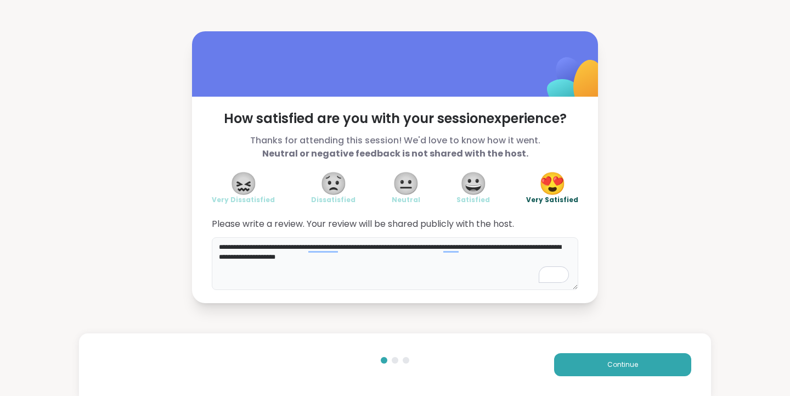
click at [448, 246] on textarea "**********" at bounding box center [395, 263] width 367 height 53
click at [445, 245] on textarea "**********" at bounding box center [395, 263] width 367 height 53
type textarea "**********"
click at [608, 362] on span "Continue" at bounding box center [623, 365] width 31 height 10
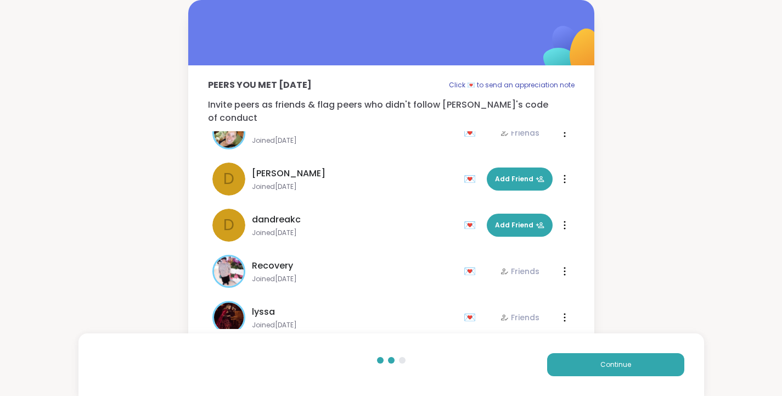
scroll to position [356, 0]
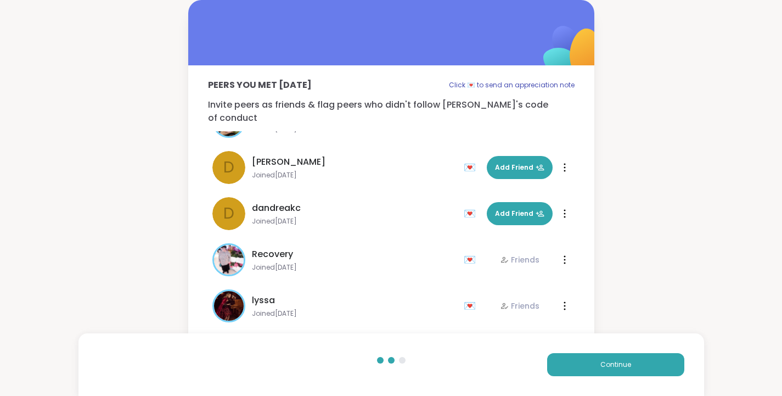
click at [596, 367] on button "Continue" at bounding box center [615, 364] width 137 height 23
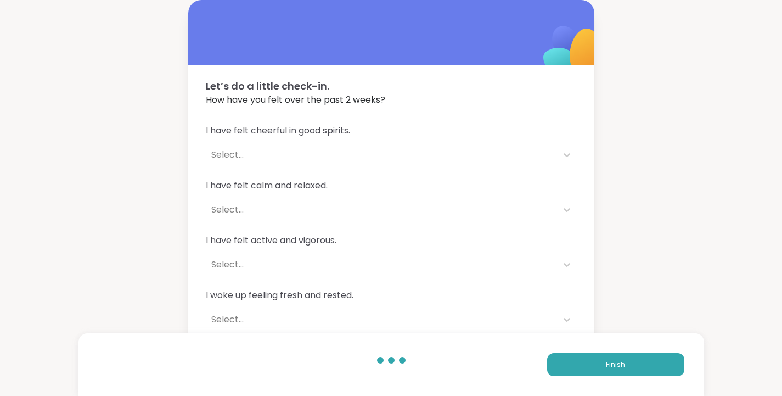
click at [602, 363] on button "Finish" at bounding box center [615, 364] width 137 height 23
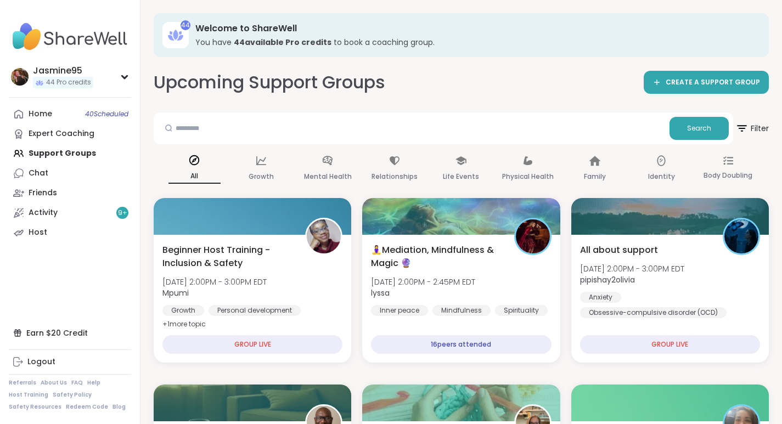
click at [85, 210] on link "Activity 9 +" at bounding box center [70, 213] width 122 height 20
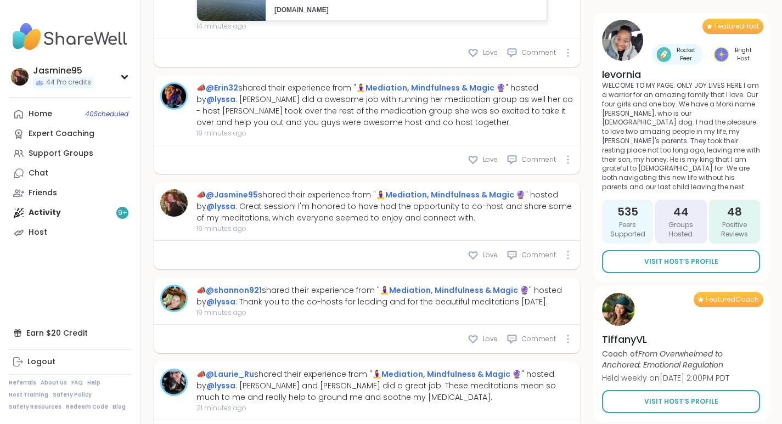
scroll to position [1109, 0]
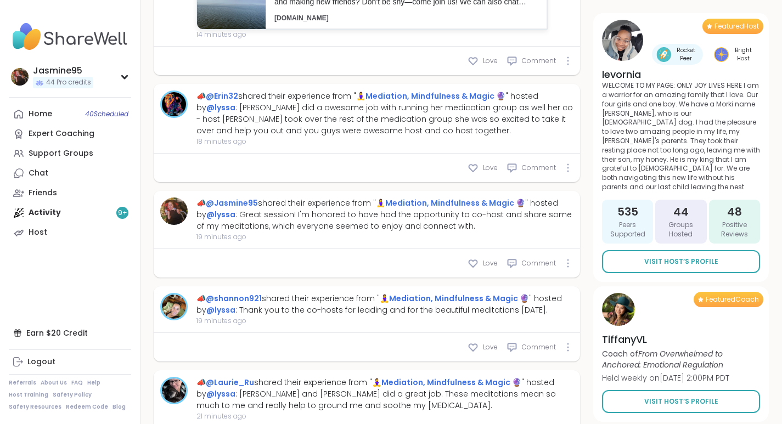
click at [486, 173] on span "Love" at bounding box center [490, 168] width 15 height 10
click at [484, 352] on span "Love" at bounding box center [490, 347] width 15 height 10
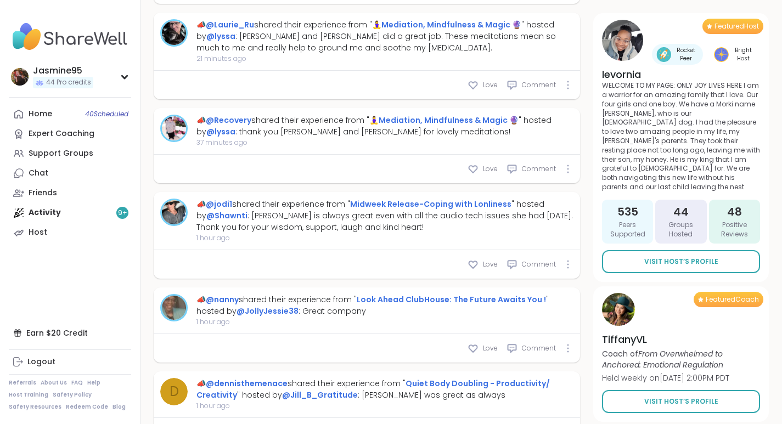
scroll to position [1467, 0]
click at [490, 89] on span "Love" at bounding box center [490, 85] width 15 height 10
click at [494, 173] on span "Love" at bounding box center [490, 169] width 15 height 10
type textarea "*"
click at [81, 173] on link "Chat" at bounding box center [70, 174] width 122 height 20
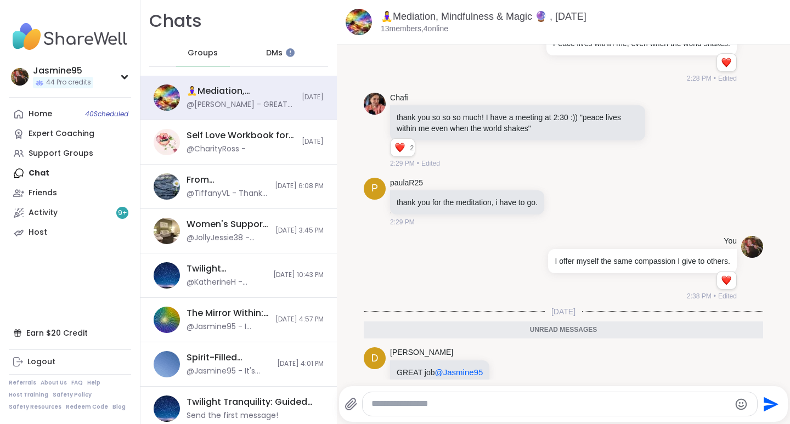
click at [506, 367] on icon at bounding box center [509, 372] width 10 height 11
click at [417, 350] on div "Select Reaction: Heart" at bounding box center [422, 355] width 10 height 10
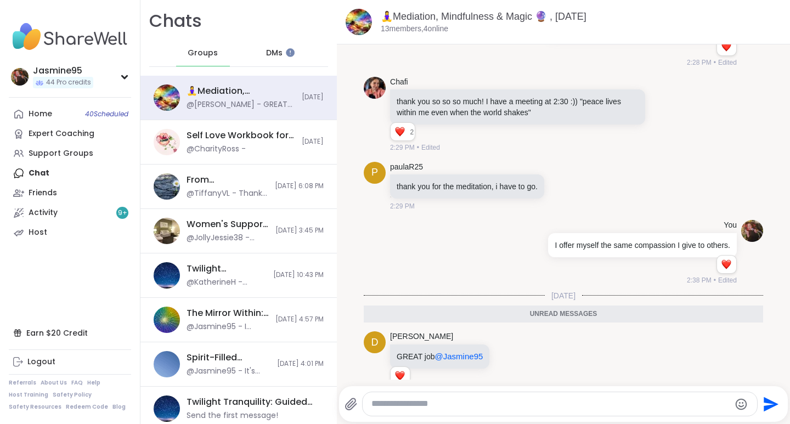
click at [393, 403] on textarea "Type your message" at bounding box center [551, 404] width 358 height 12
type textarea "**********"
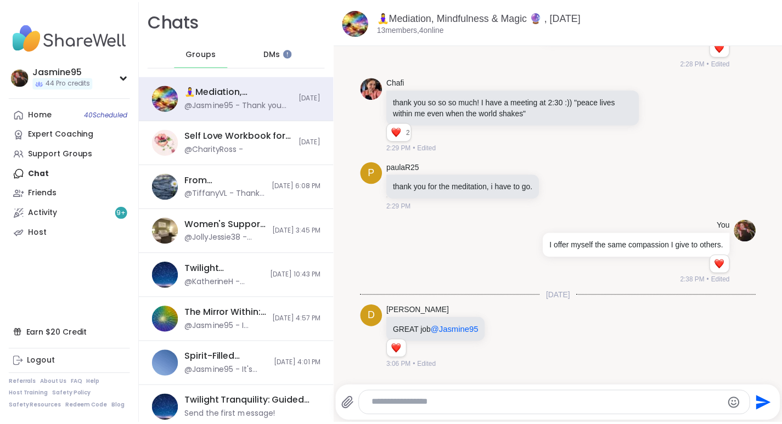
scroll to position [3204, 0]
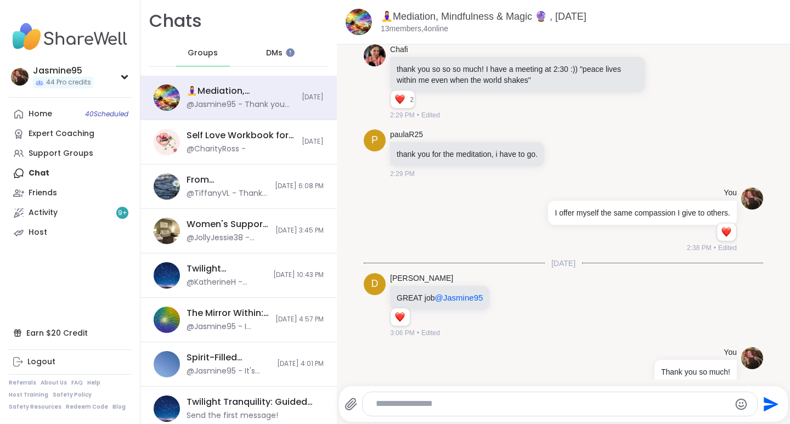
click at [69, 153] on div "Support Groups" at bounding box center [61, 153] width 65 height 11
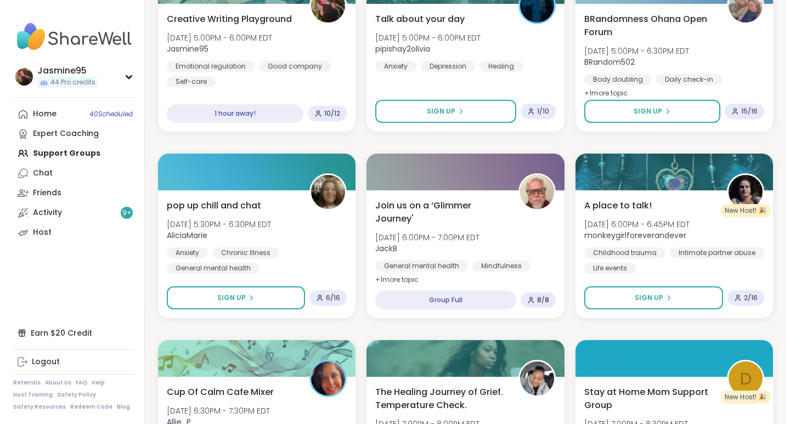
scroll to position [978, 0]
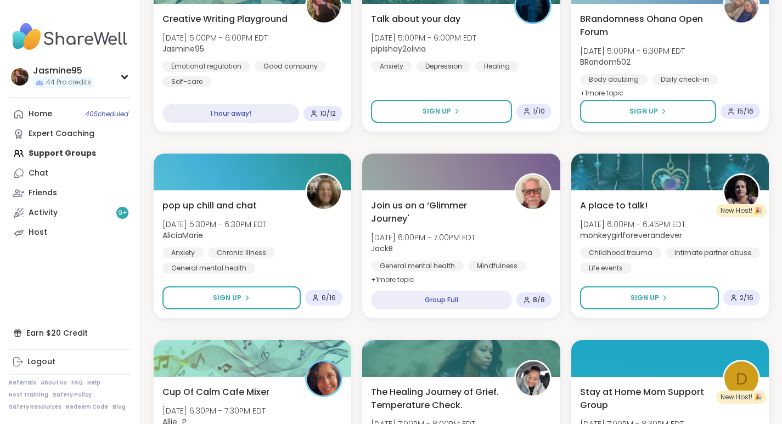
click at [250, 20] on span "Creative Writing Playground" at bounding box center [224, 19] width 125 height 13
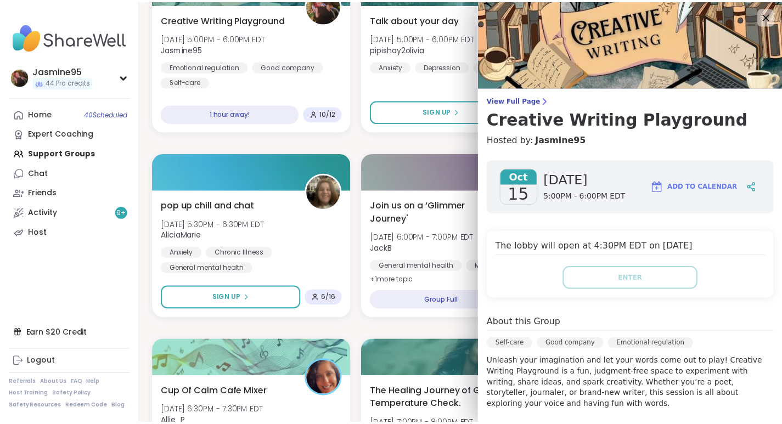
scroll to position [0, 0]
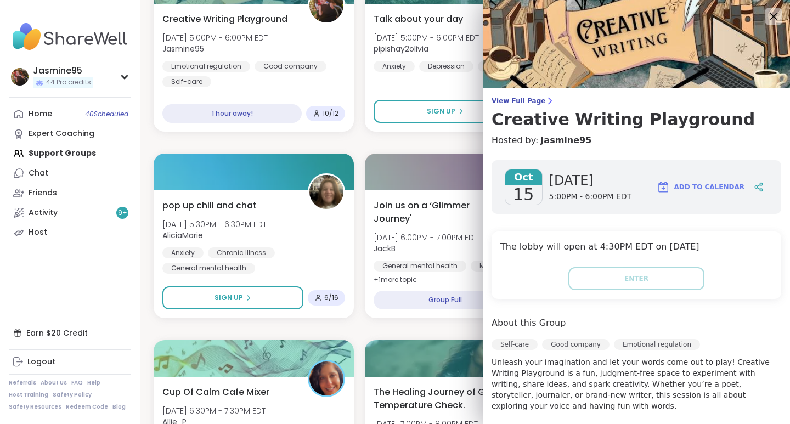
click at [534, 119] on h3 "Creative Writing Playground" at bounding box center [637, 120] width 290 height 20
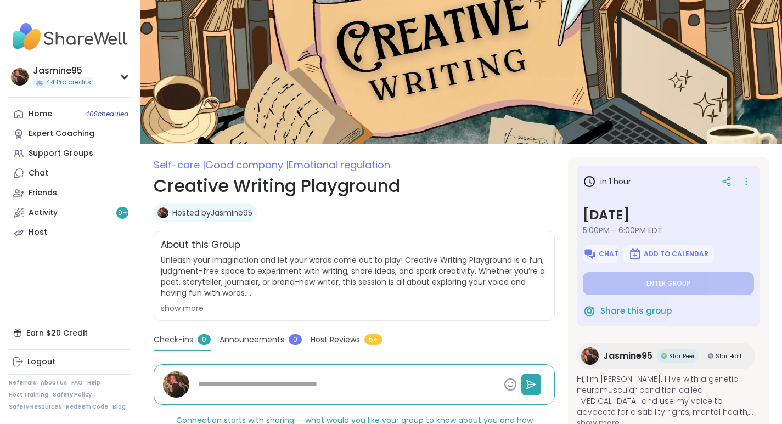
type textarea "*"
click at [609, 256] on span "Chat" at bounding box center [609, 254] width 20 height 9
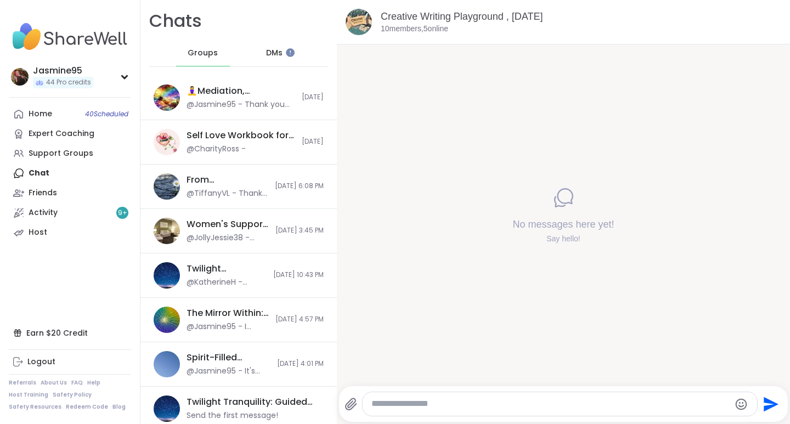
click at [406, 405] on textarea "Type your message" at bounding box center [551, 404] width 358 height 12
paste textarea "**********"
type textarea "**********"
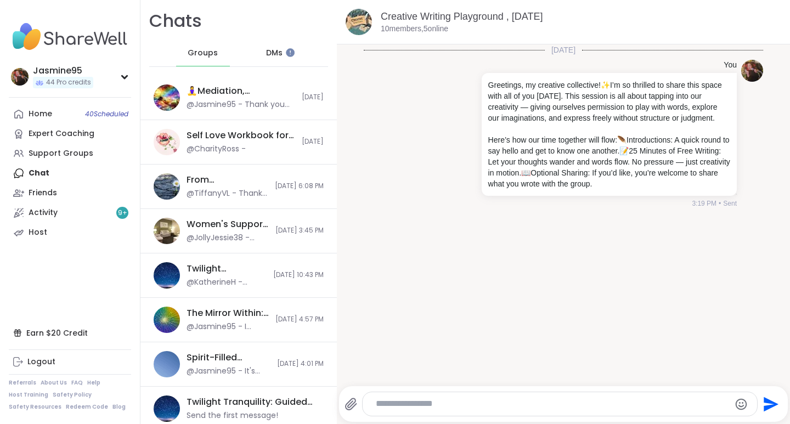
click at [423, 404] on textarea "Type your message" at bounding box center [551, 404] width 350 height 12
type textarea "**********"
type textarea "*"
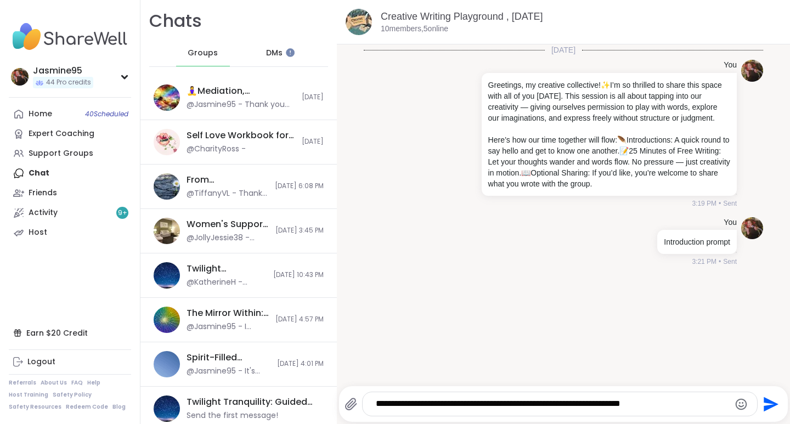
type textarea "**********"
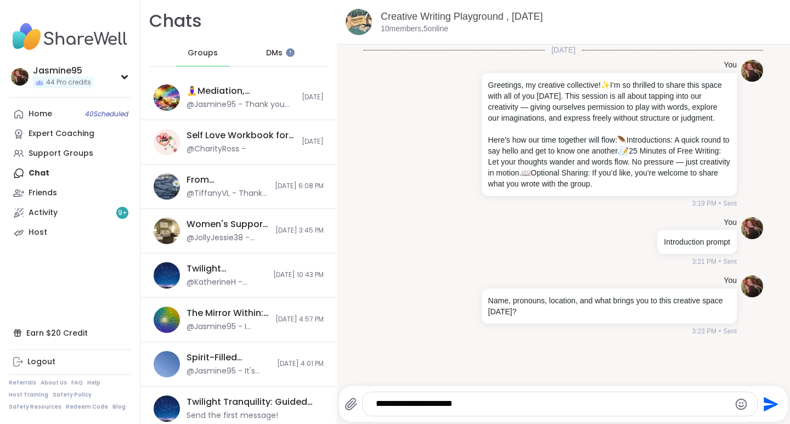
type textarea "**********"
click at [487, 401] on textarea "**********" at bounding box center [551, 404] width 350 height 12
